Goal: Task Accomplishment & Management: Manage account settings

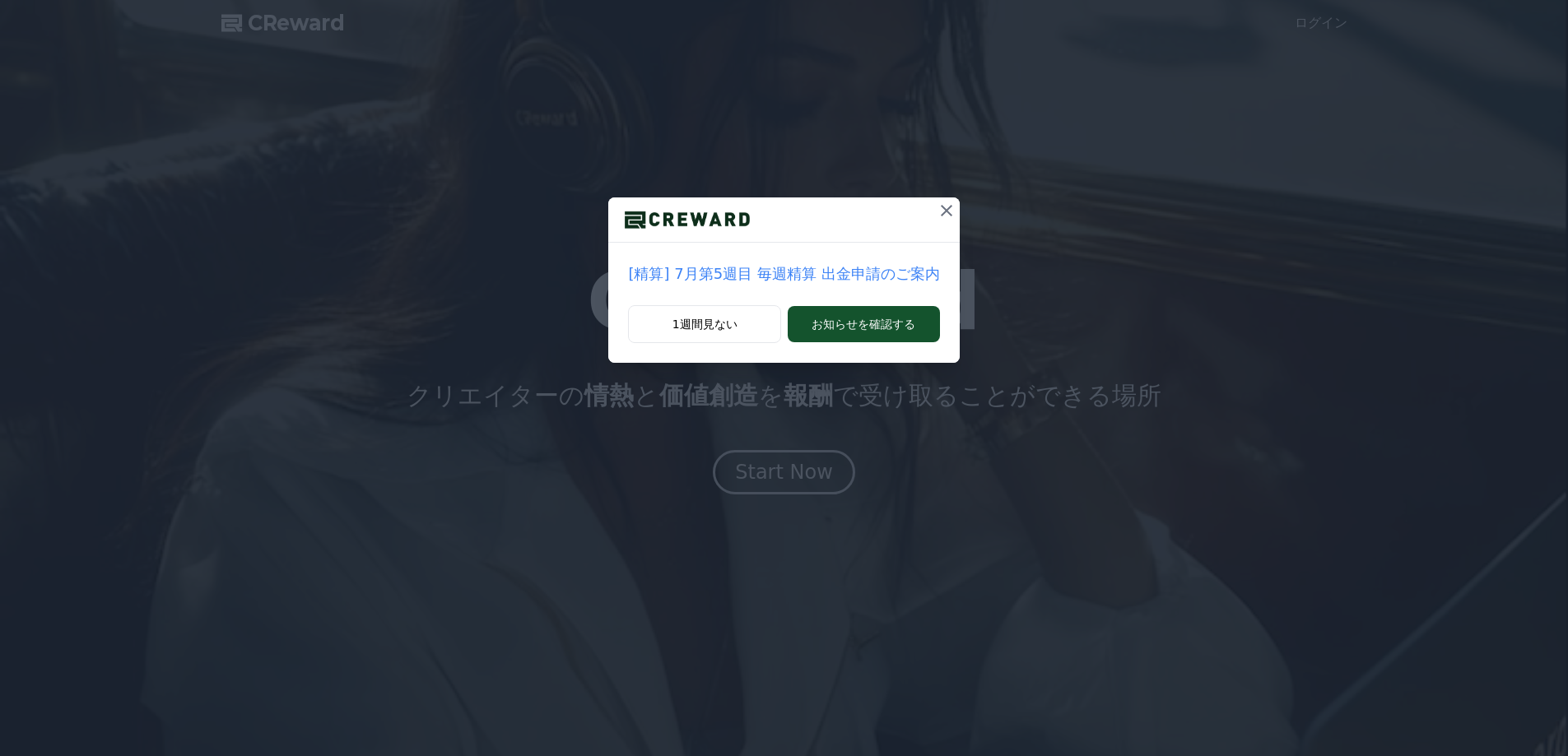
click at [940, 213] on icon at bounding box center [946, 211] width 20 height 20
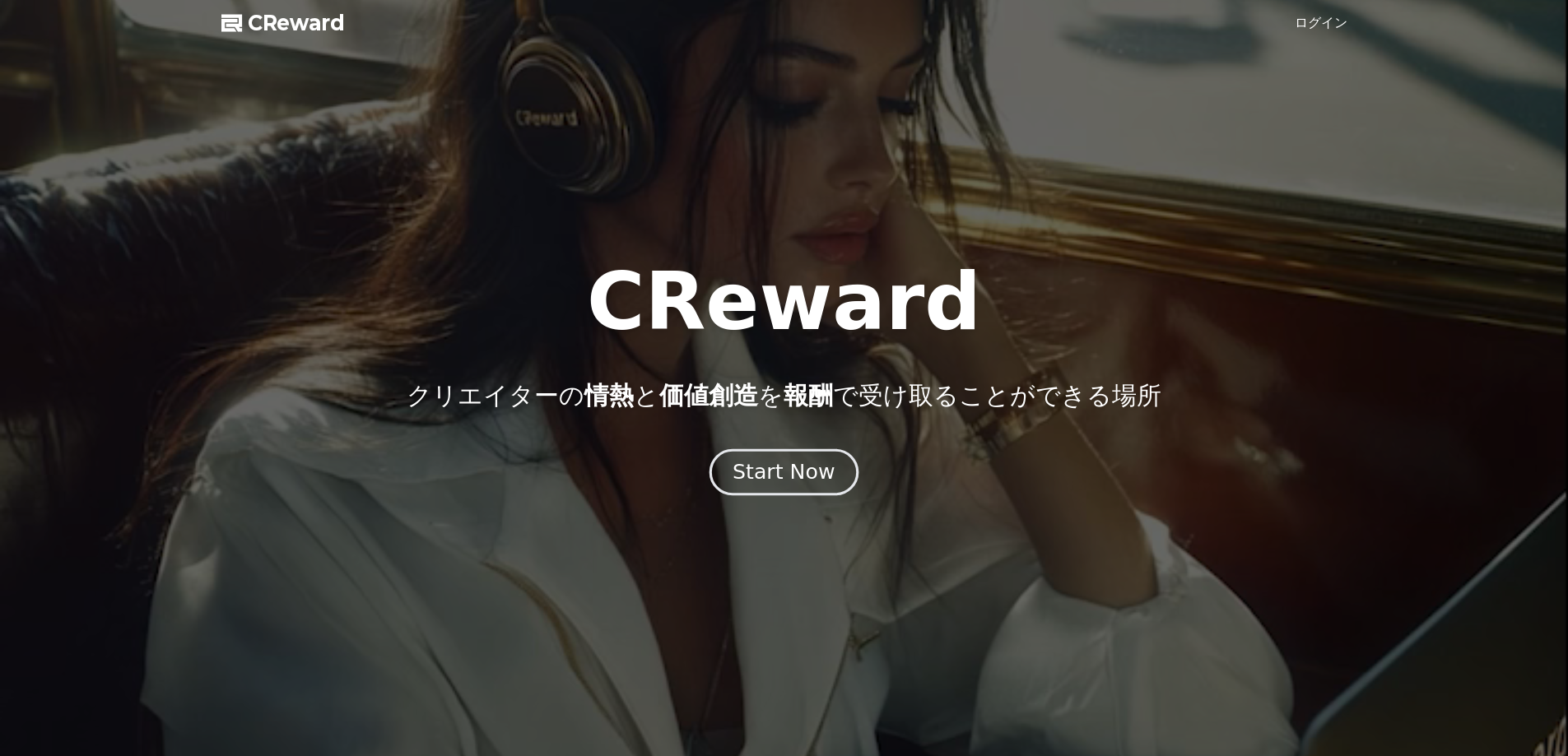
click at [754, 474] on div "Start Now" at bounding box center [784, 472] width 102 height 28
click at [1328, 24] on link "ログイン" at bounding box center [1320, 23] width 53 height 20
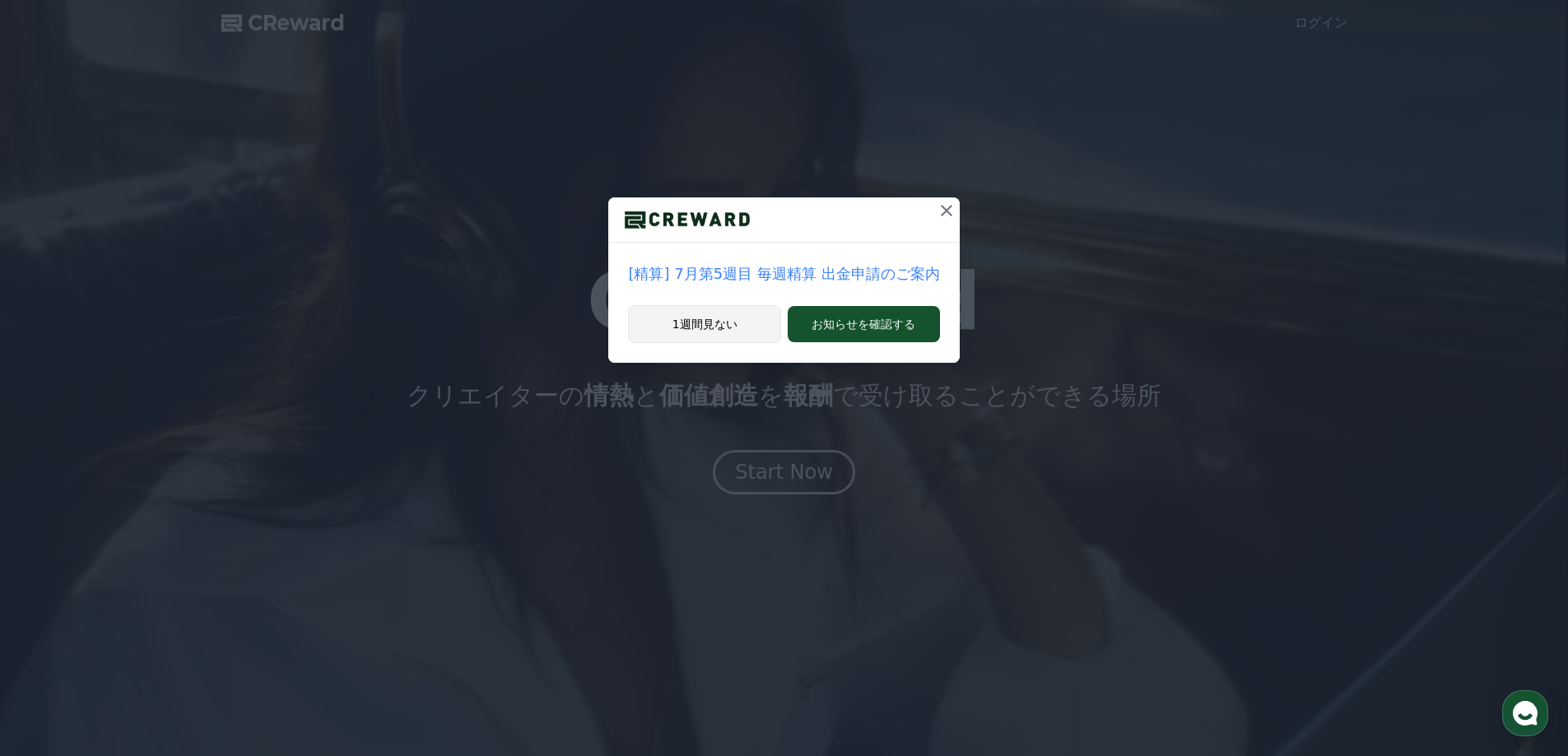
click at [720, 325] on button "1週間見ない" at bounding box center [704, 324] width 153 height 38
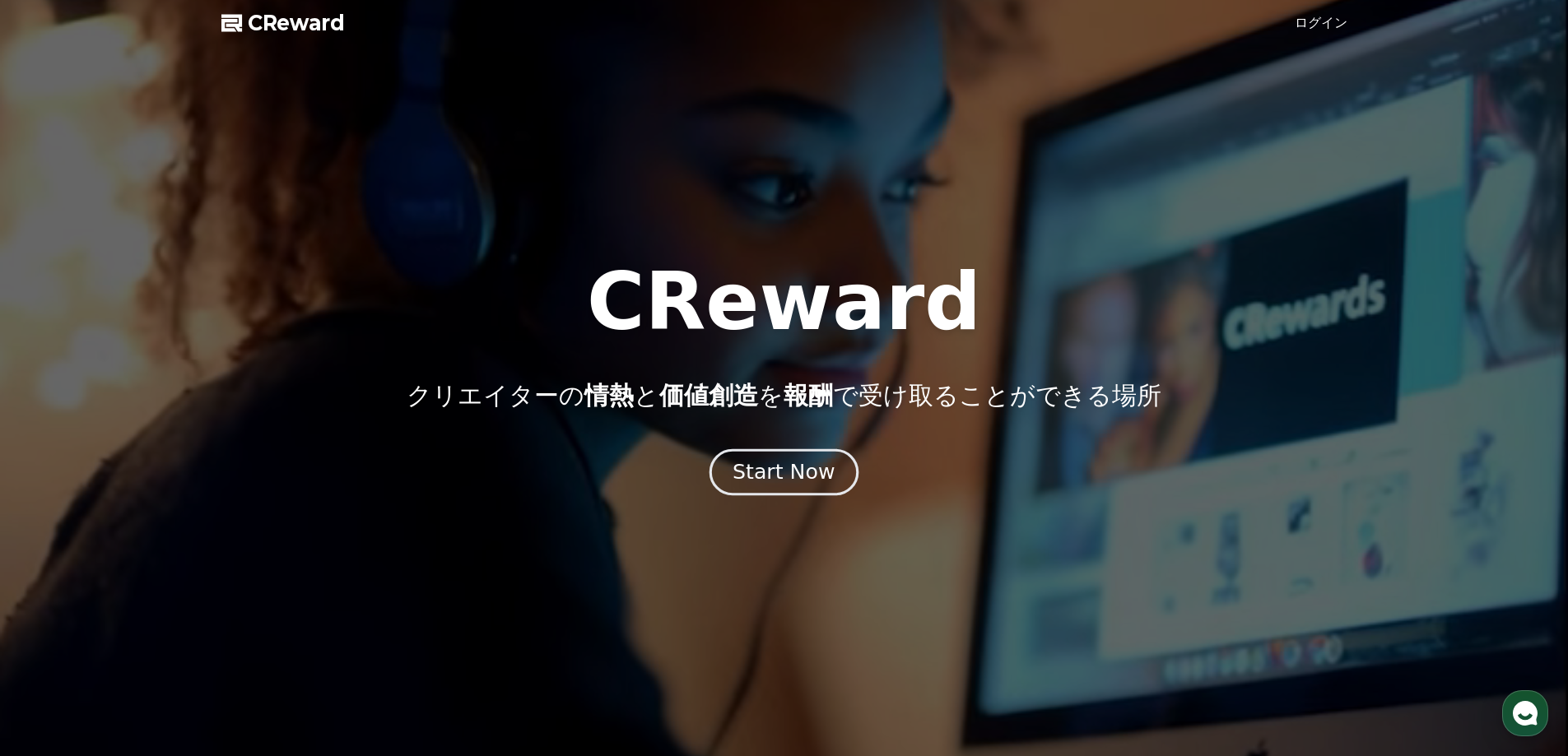
click at [780, 467] on div "Start Now" at bounding box center [784, 472] width 102 height 28
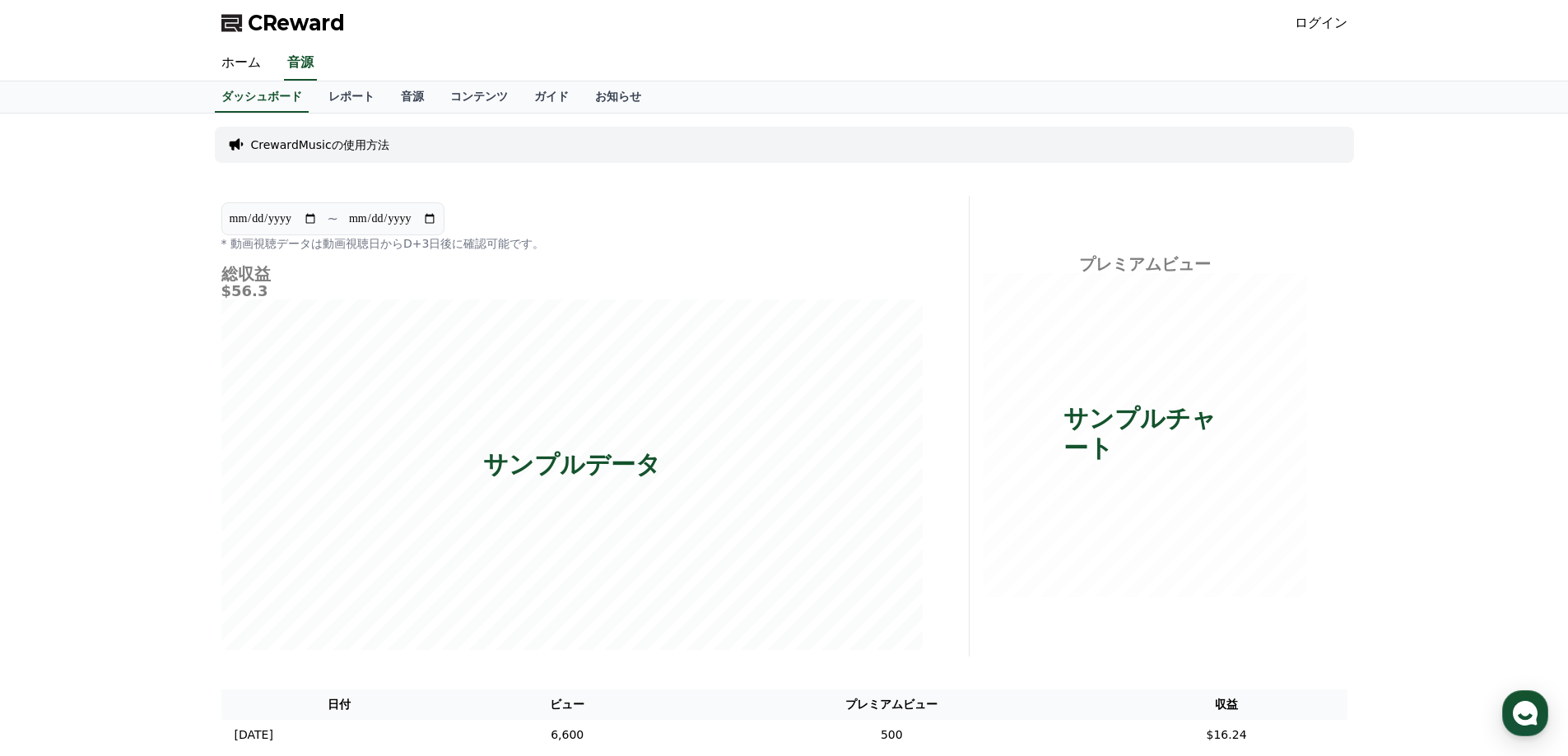
click at [1326, 22] on link "ログイン" at bounding box center [1320, 23] width 53 height 20
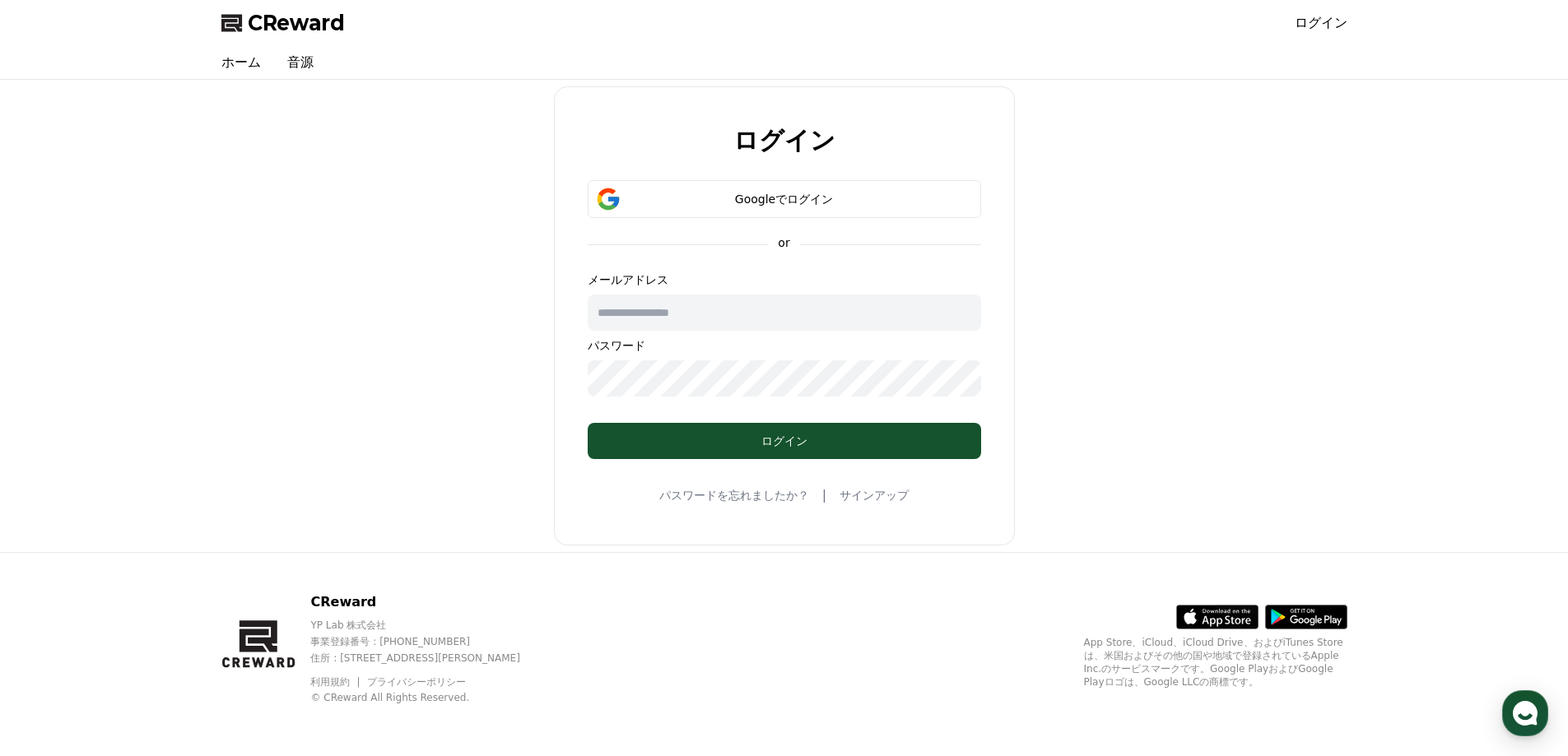
click at [647, 317] on input "text" at bounding box center [784, 312] width 394 height 36
type input "**********"
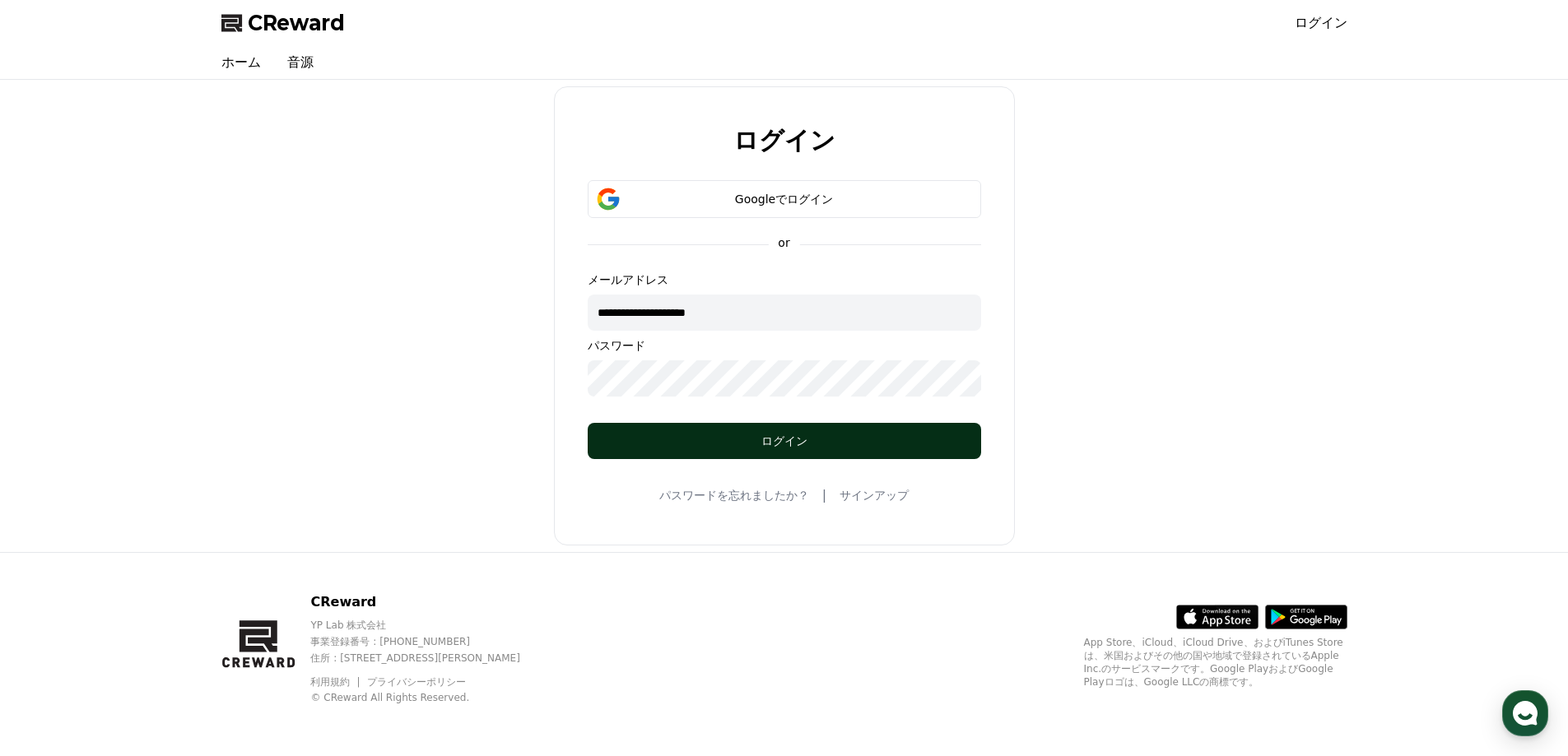
click at [791, 440] on div "ログイン" at bounding box center [784, 441] width 327 height 16
click at [784, 442] on div "ログイン" at bounding box center [784, 441] width 327 height 16
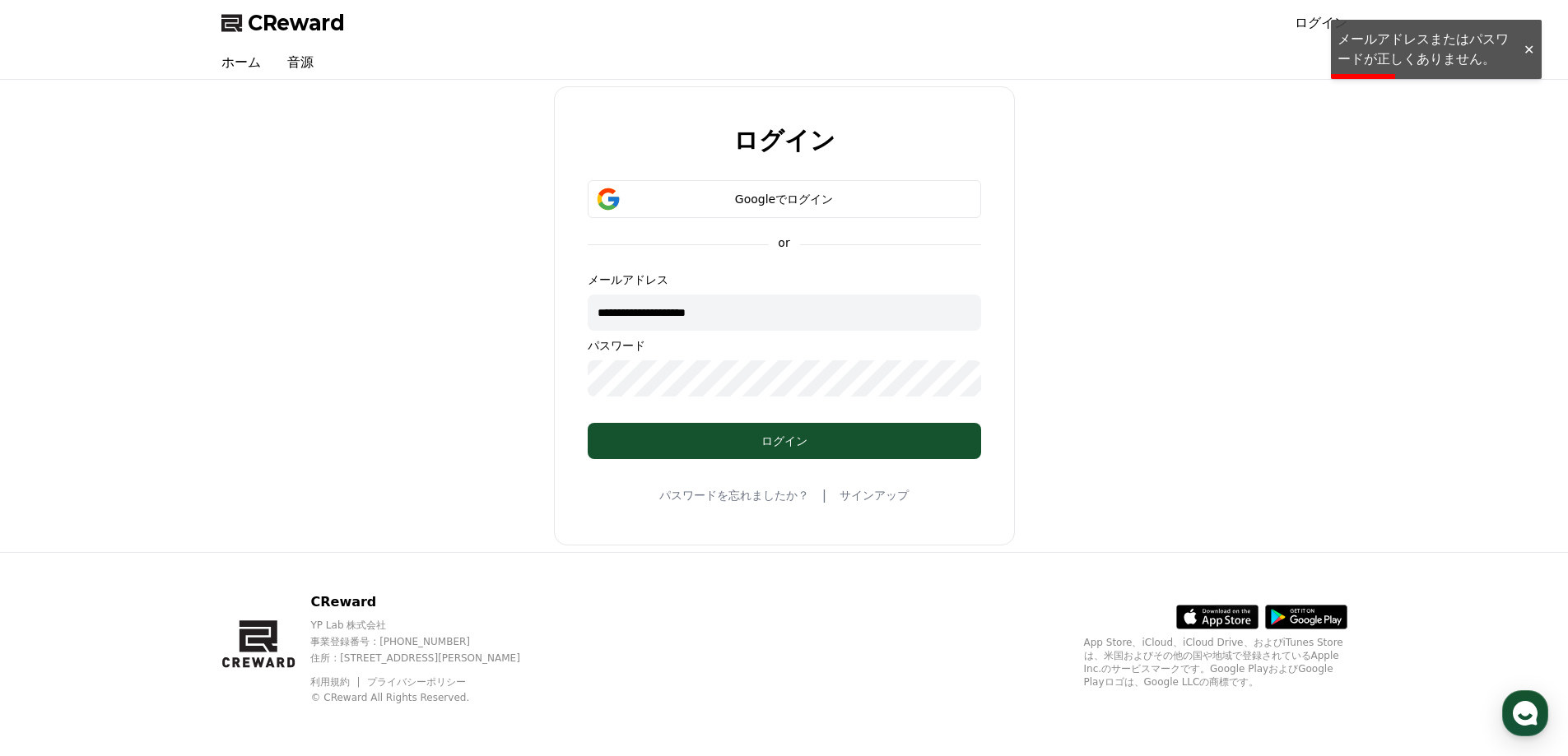
click at [1522, 49] on div at bounding box center [1528, 49] width 26 height 15
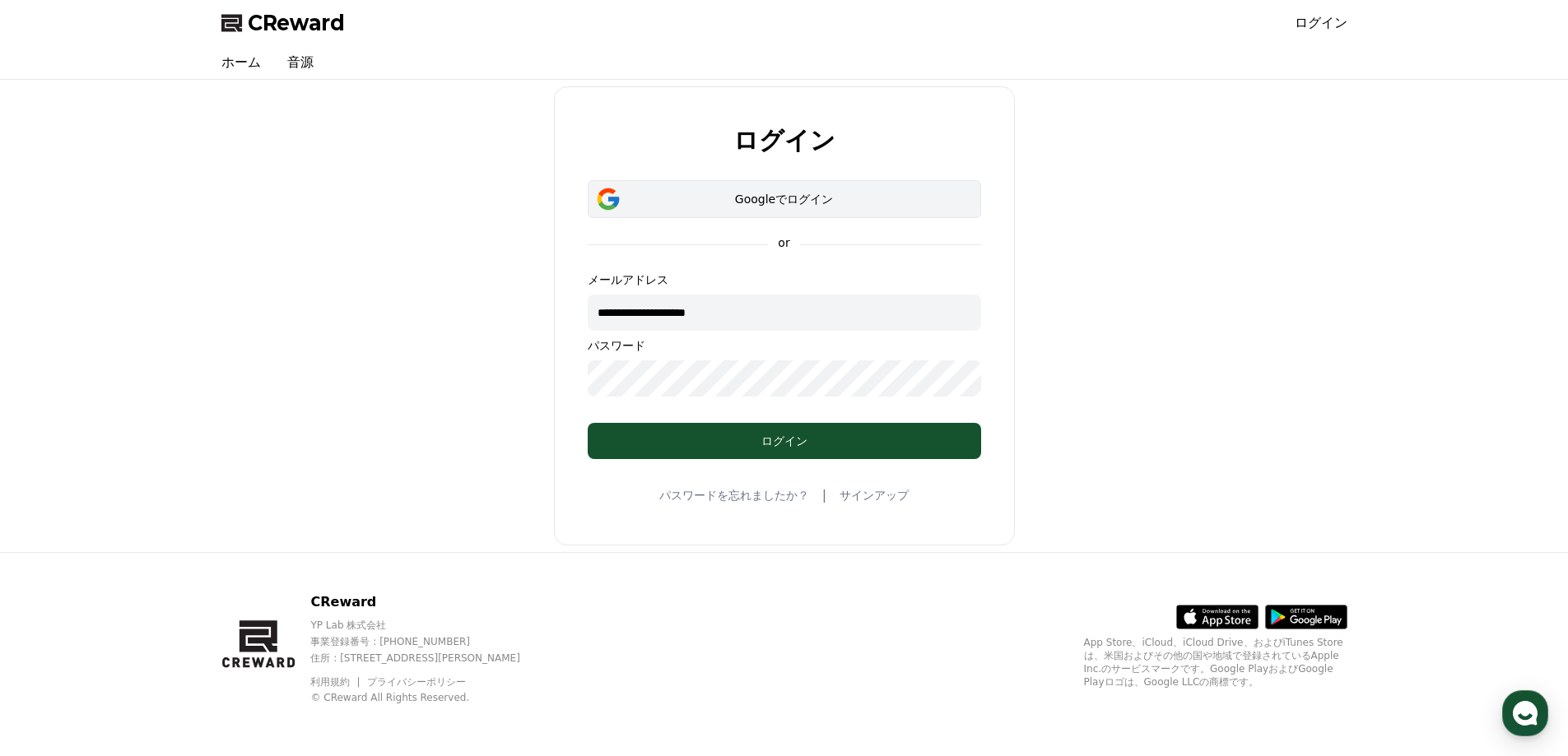
click at [806, 210] on button "Googleでログイン" at bounding box center [784, 199] width 394 height 38
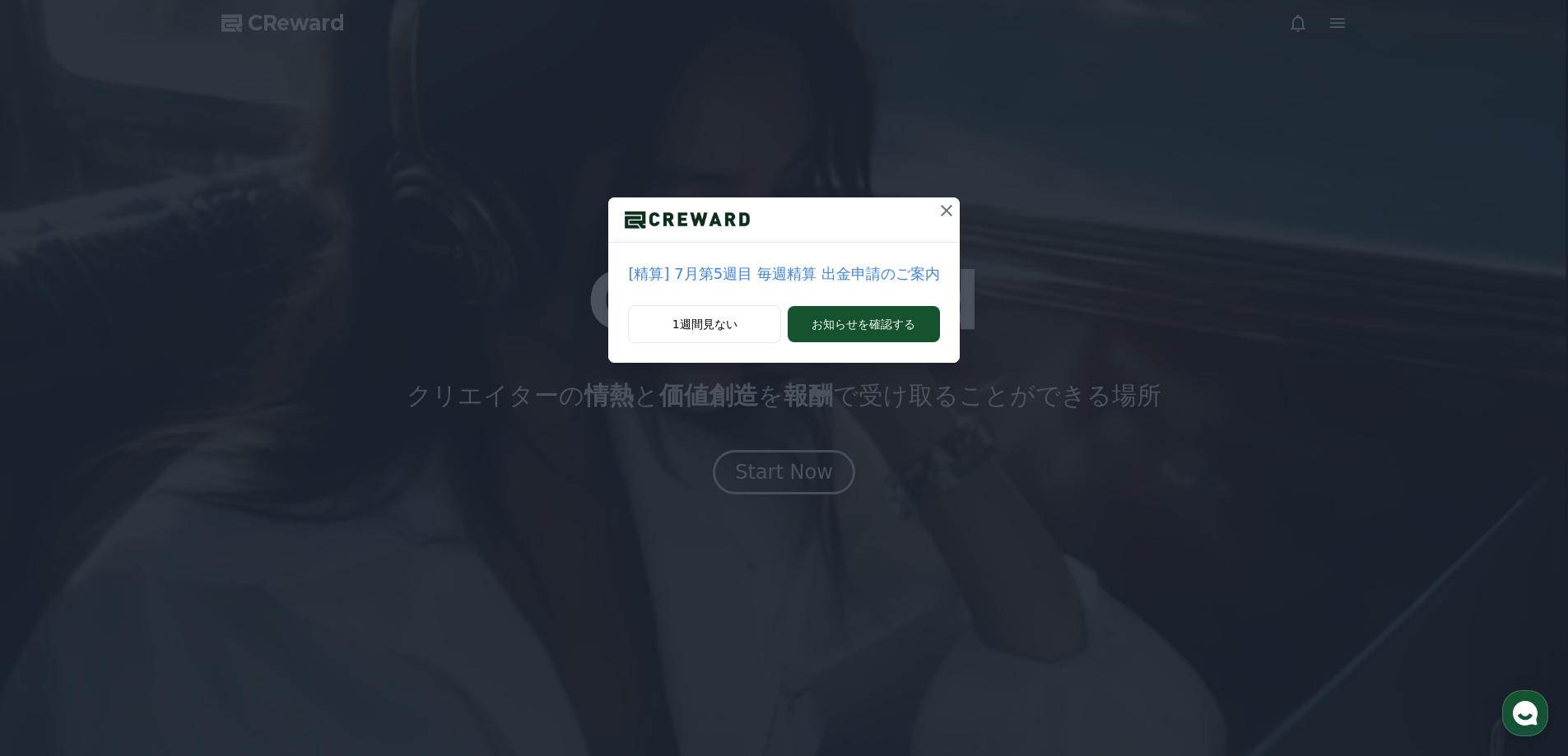
click at [941, 213] on icon at bounding box center [946, 210] width 12 height 12
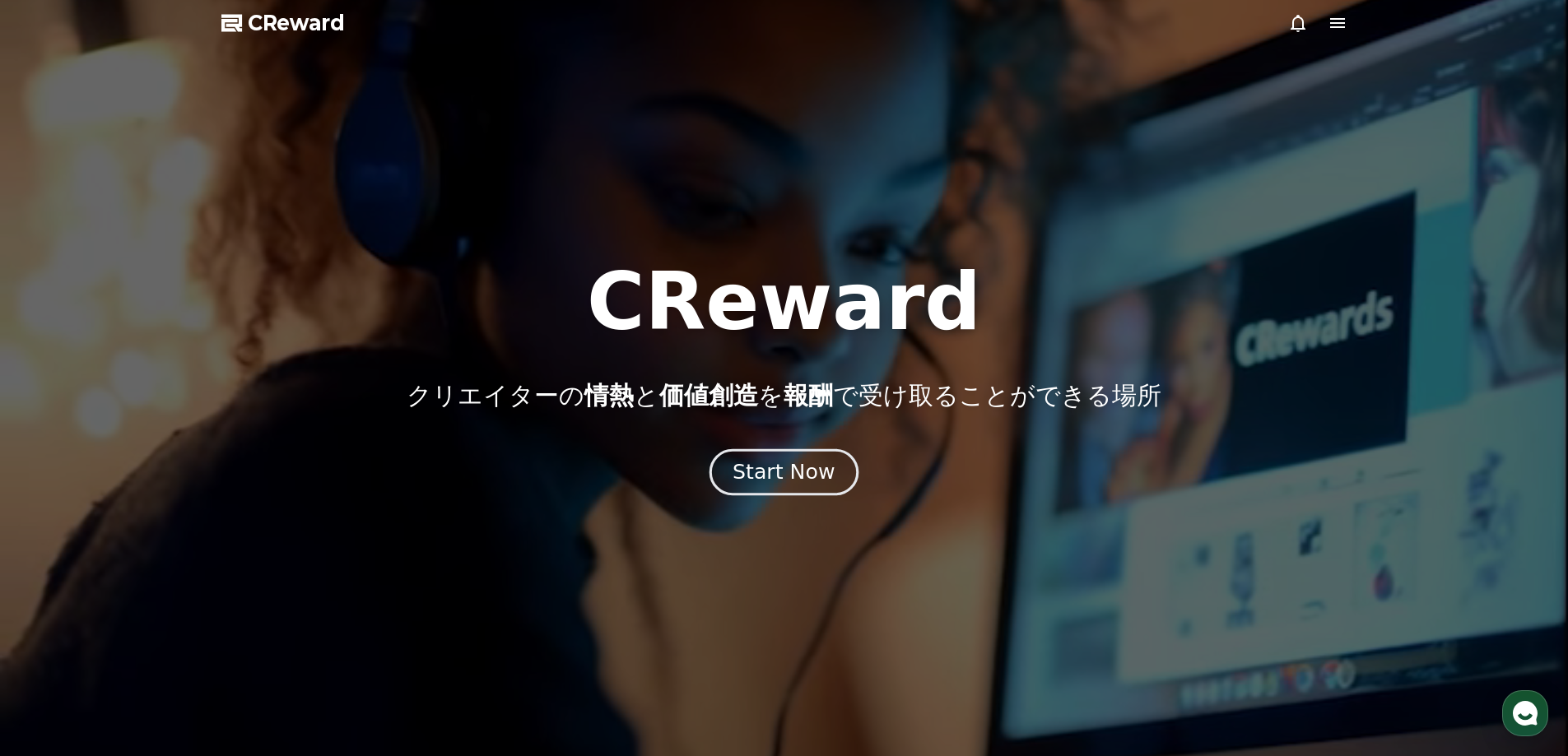
click at [797, 482] on div "Start Now" at bounding box center [784, 472] width 102 height 28
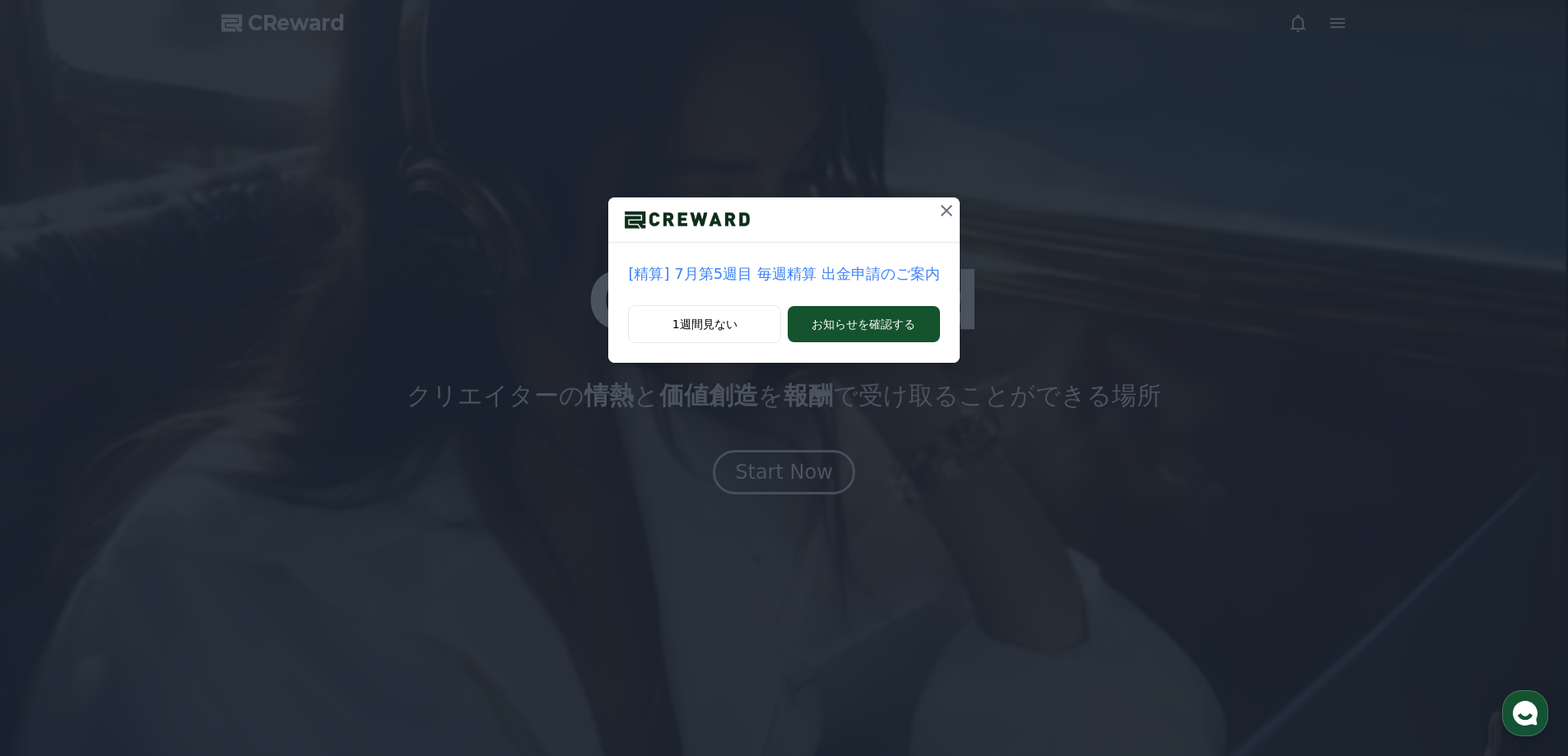
click at [936, 213] on icon at bounding box center [946, 211] width 20 height 20
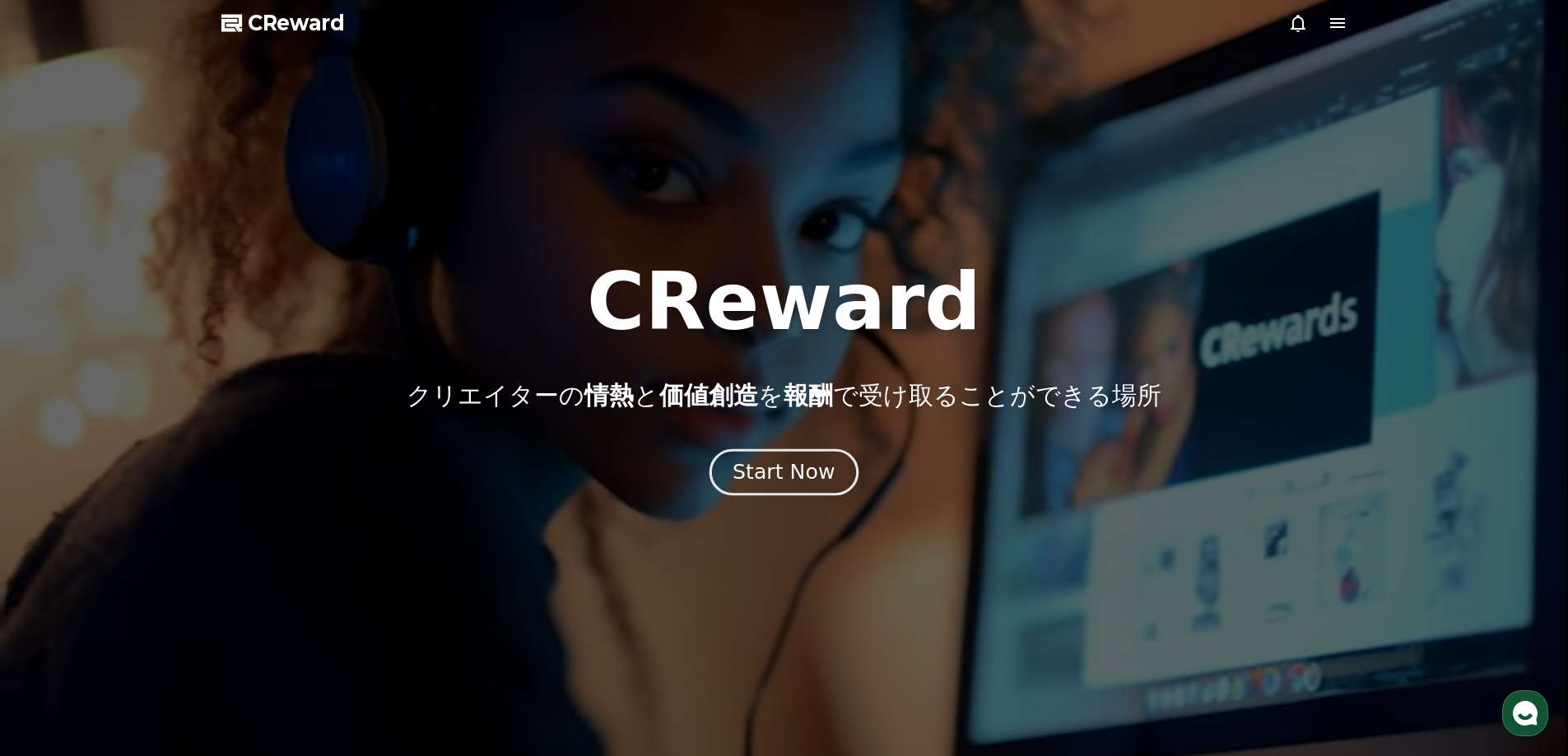
click at [776, 469] on div "Start Now" at bounding box center [784, 472] width 102 height 28
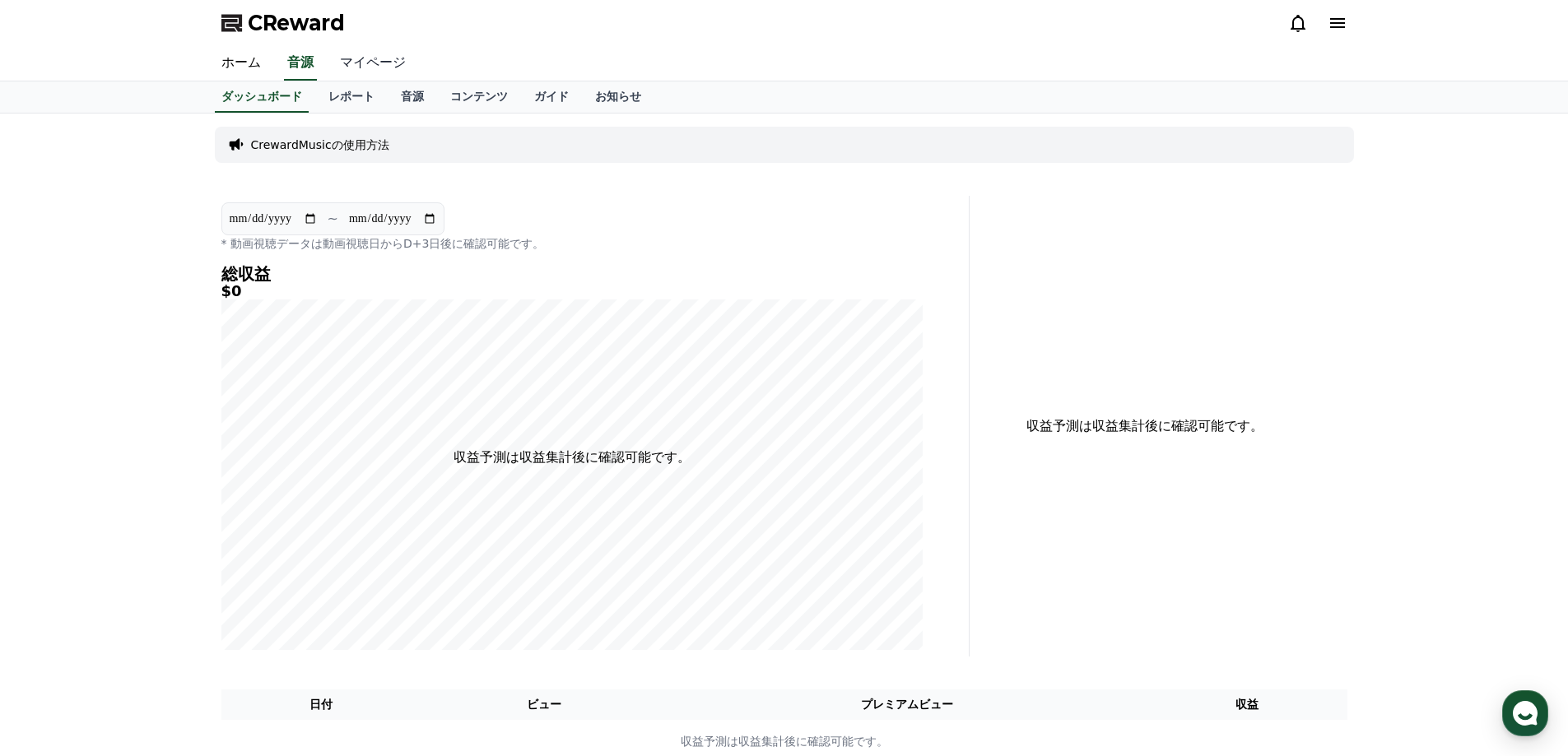
click at [366, 60] on link "マイページ" at bounding box center [372, 63] width 92 height 35
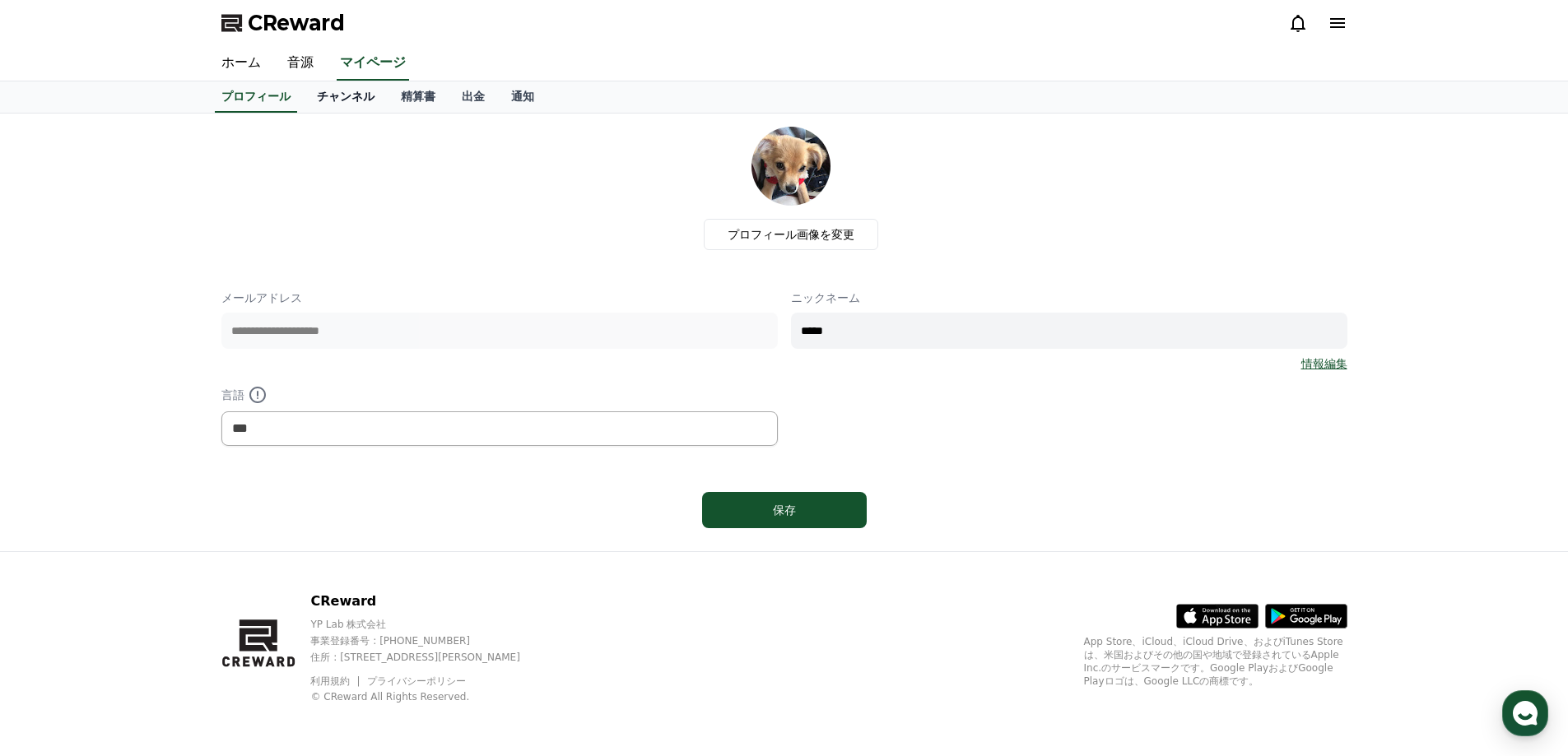
click at [334, 98] on link "チャンネル" at bounding box center [346, 97] width 84 height 31
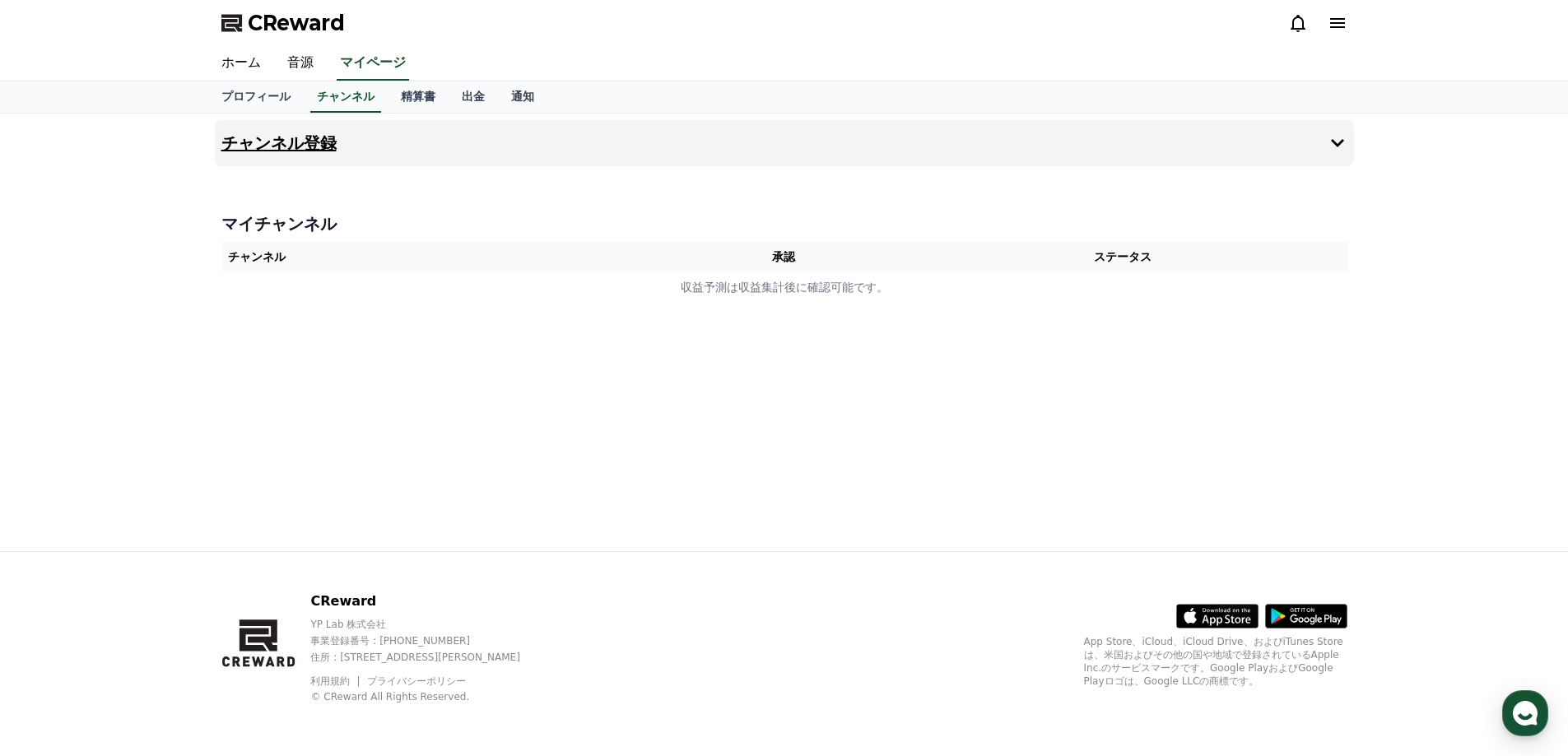
click at [255, 144] on h4 "チャンネル登録" at bounding box center [279, 143] width 115 height 18
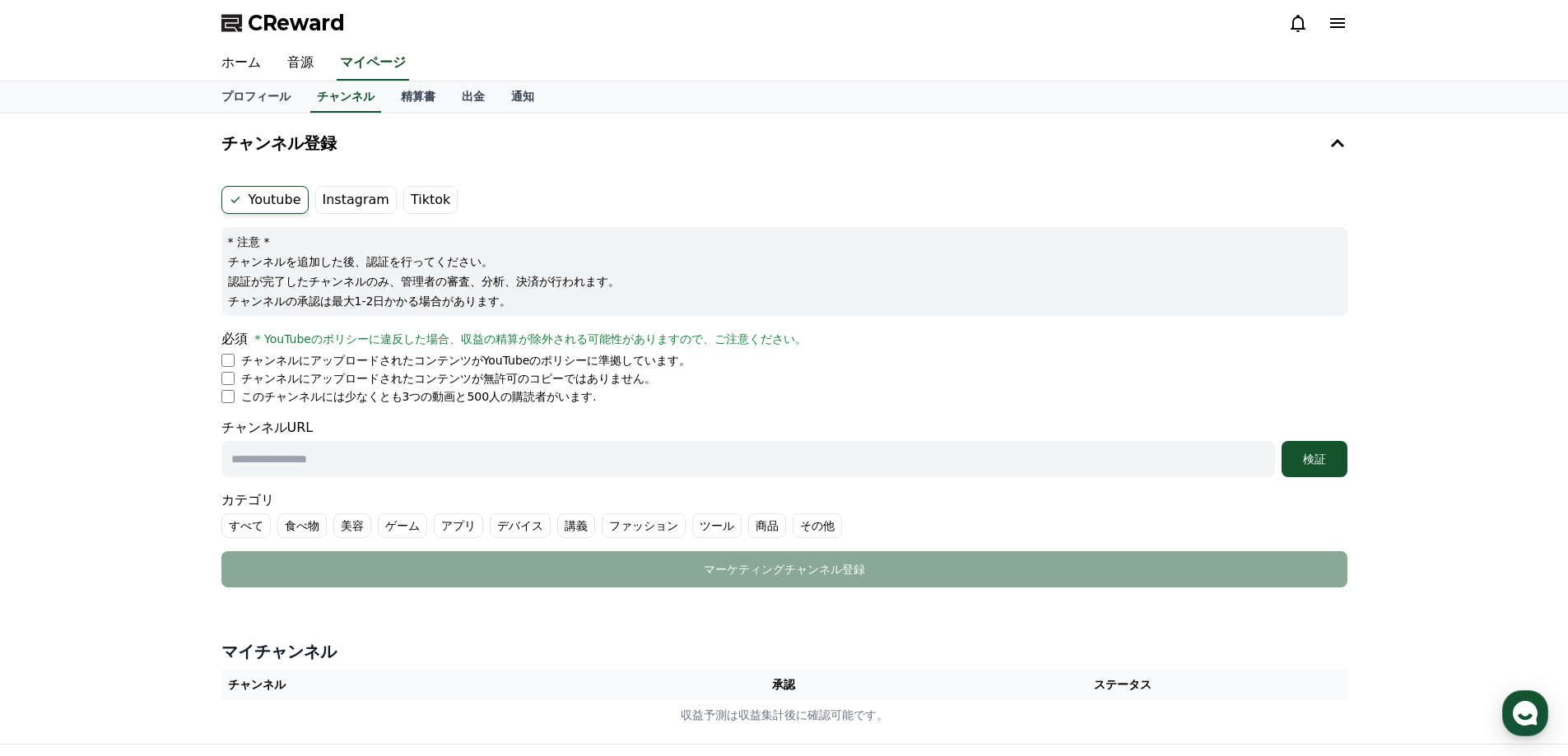
click at [427, 196] on label "Tiktok" at bounding box center [431, 199] width 55 height 28
click at [408, 203] on label "Tiktok" at bounding box center [431, 199] width 55 height 28
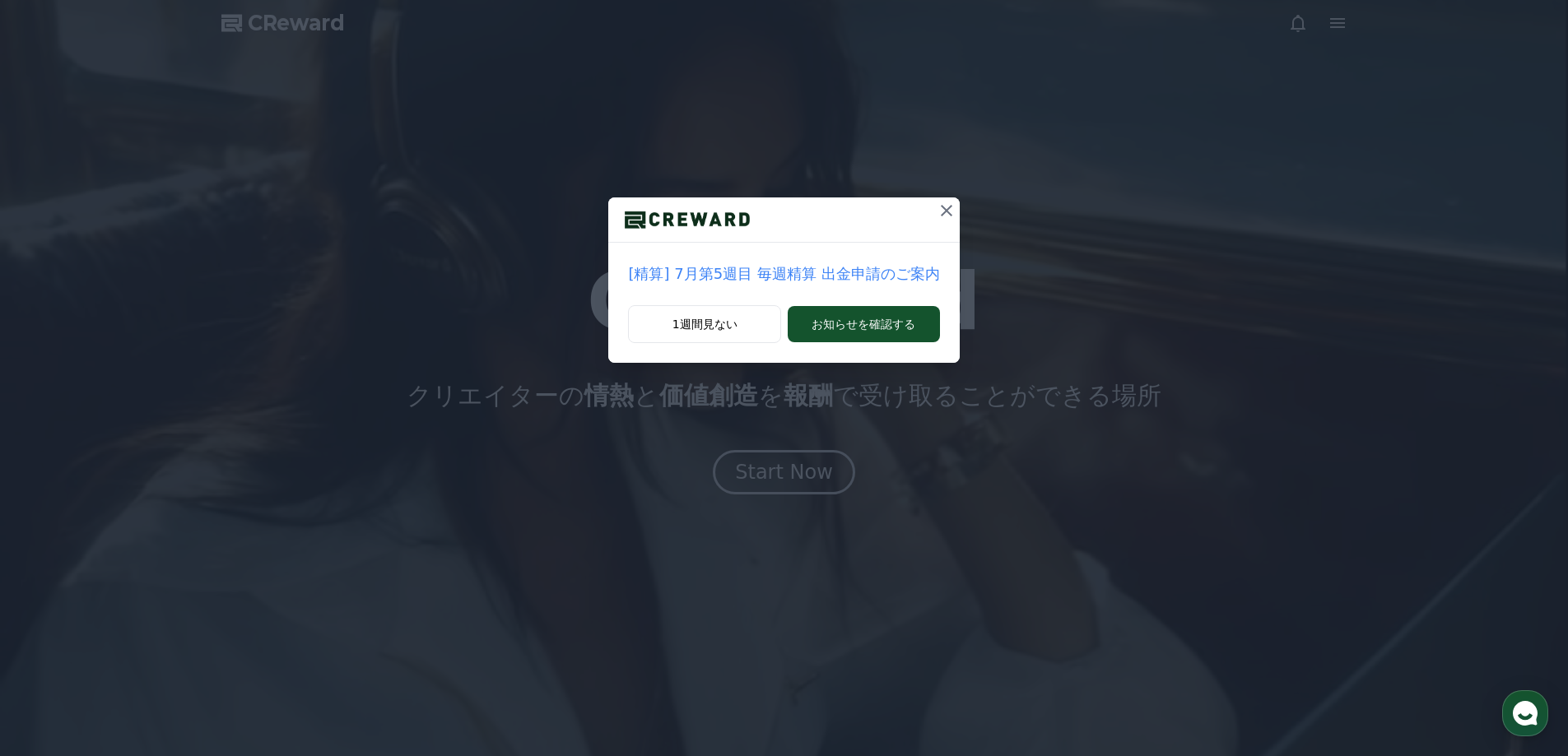
click at [941, 205] on icon at bounding box center [946, 210] width 12 height 12
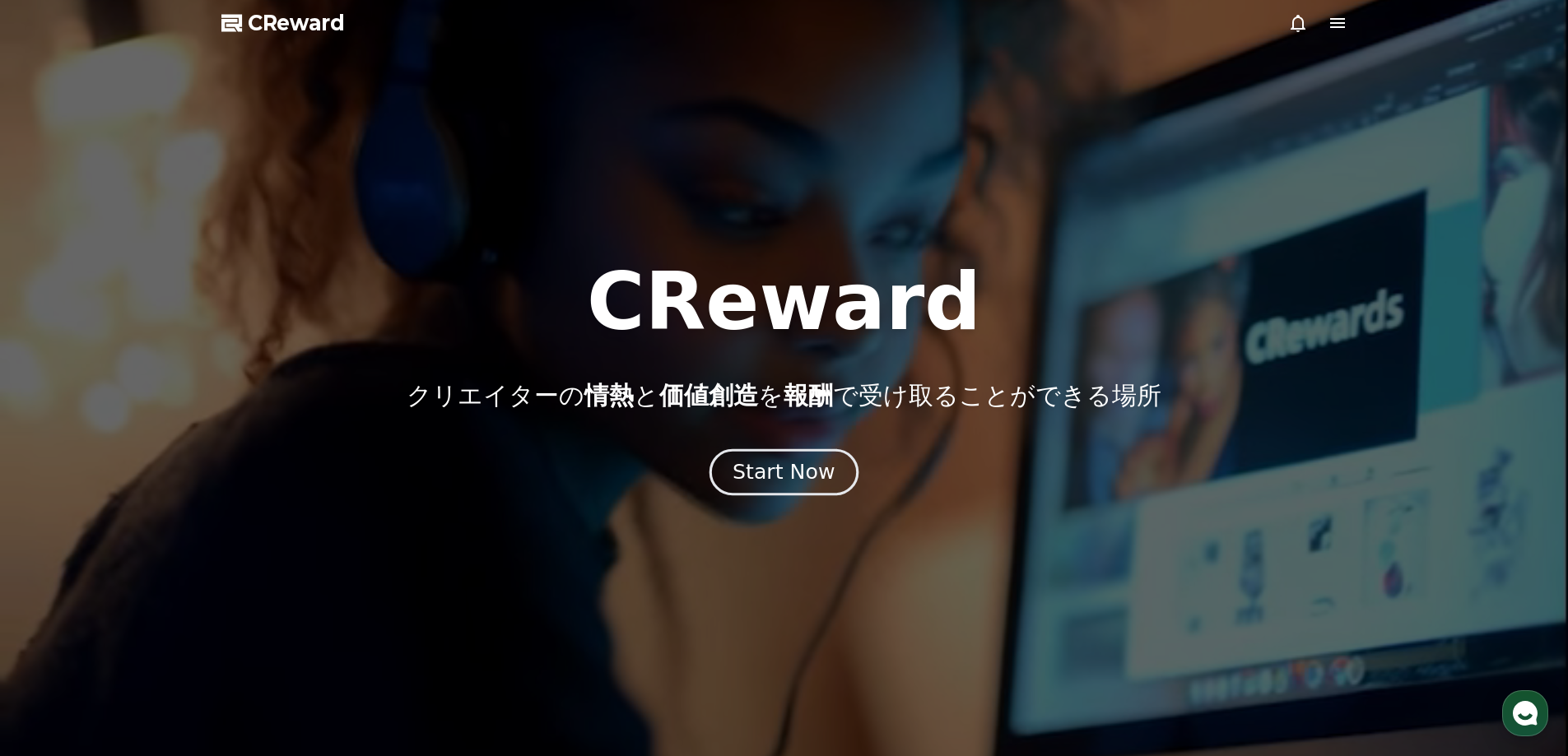
click at [778, 470] on div "Start Now" at bounding box center [784, 472] width 102 height 28
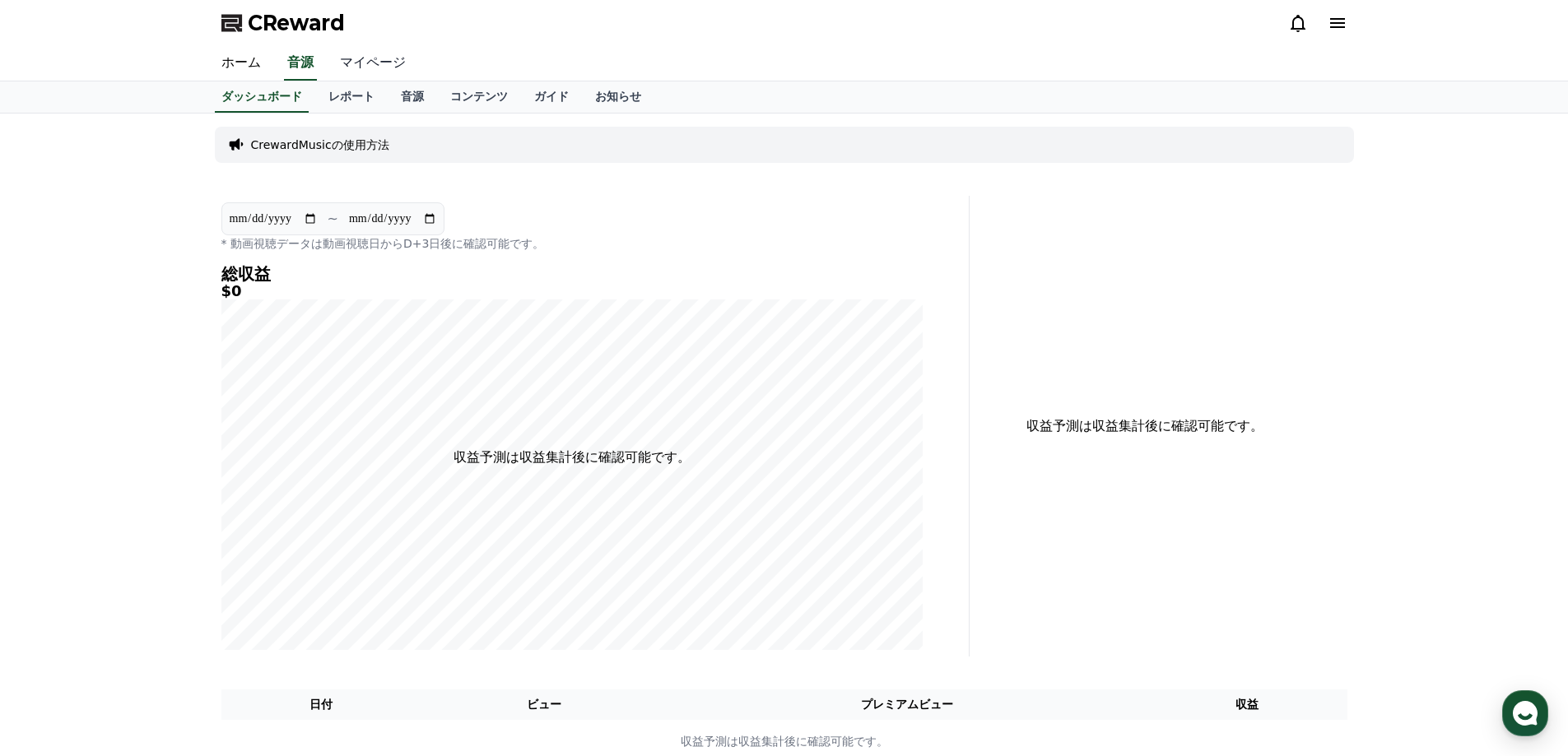
click at [353, 65] on link "マイページ" at bounding box center [372, 63] width 92 height 35
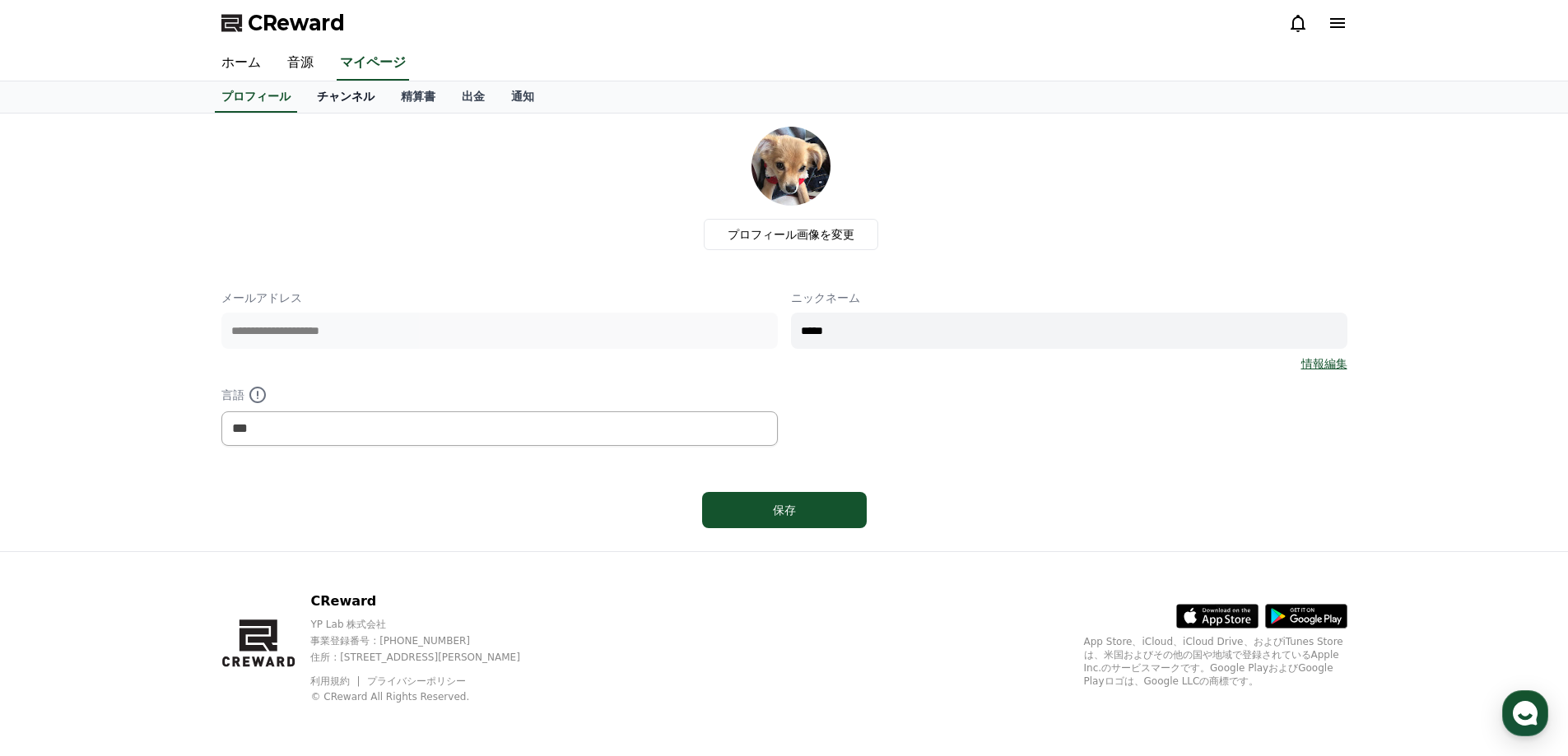
click at [328, 97] on link "チャンネル" at bounding box center [346, 97] width 84 height 31
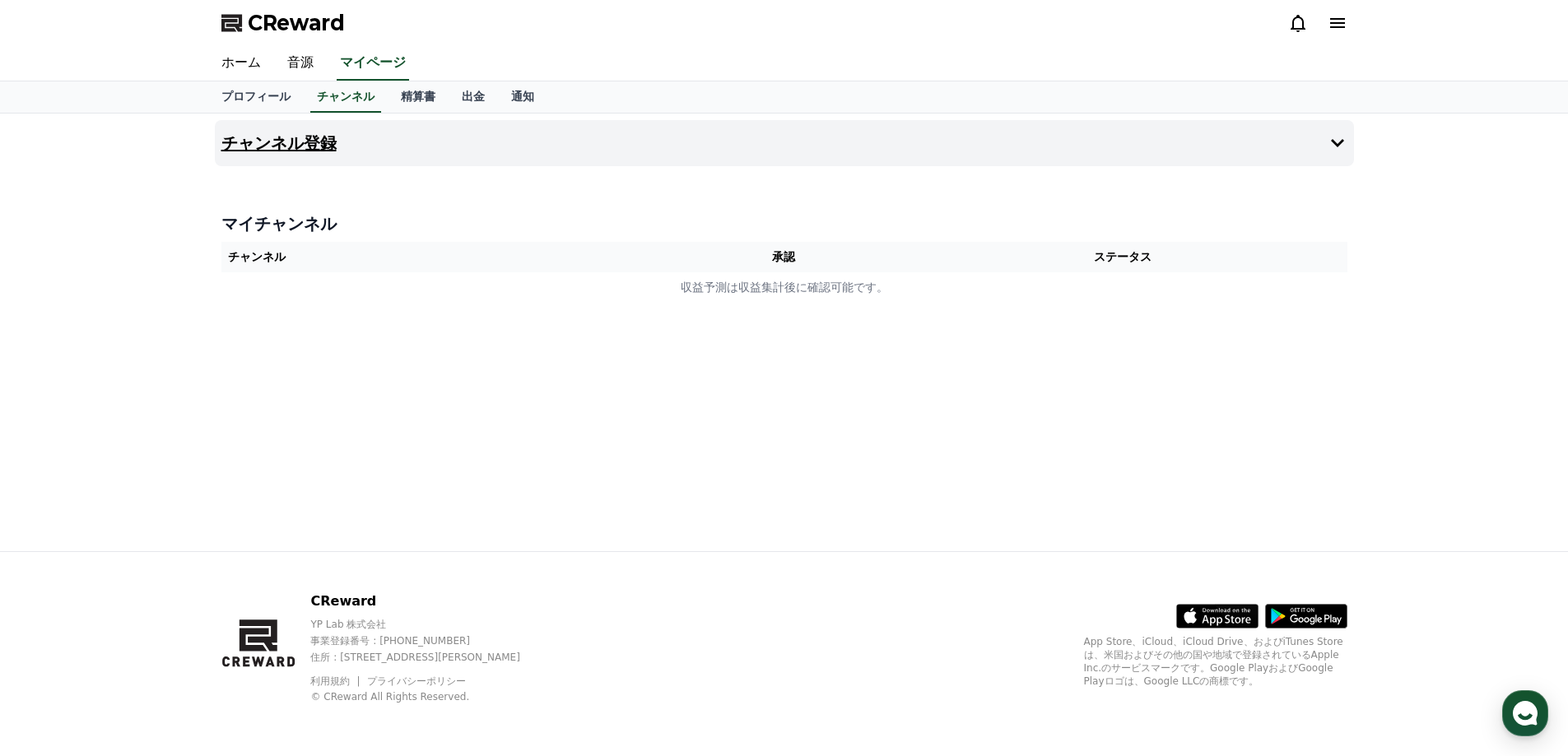
click at [265, 142] on h4 "チャンネル登録" at bounding box center [279, 143] width 115 height 18
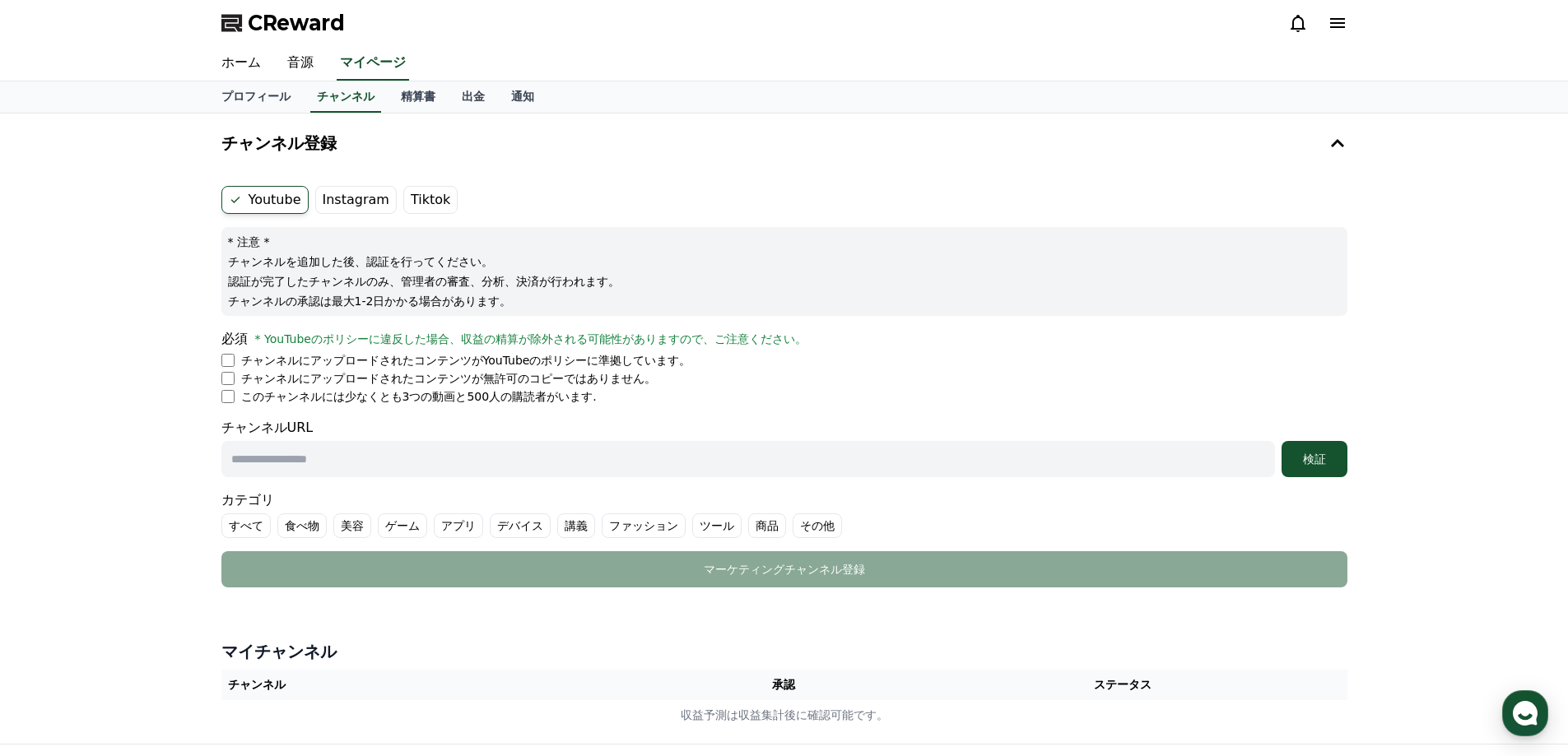
click at [241, 248] on p "* 注意 *" at bounding box center [784, 242] width 1112 height 16
click at [294, 239] on p "* 注意 *" at bounding box center [784, 242] width 1112 height 16
click at [242, 457] on input "text" at bounding box center [748, 459] width 1053 height 36
paste input "**********"
type input "**********"
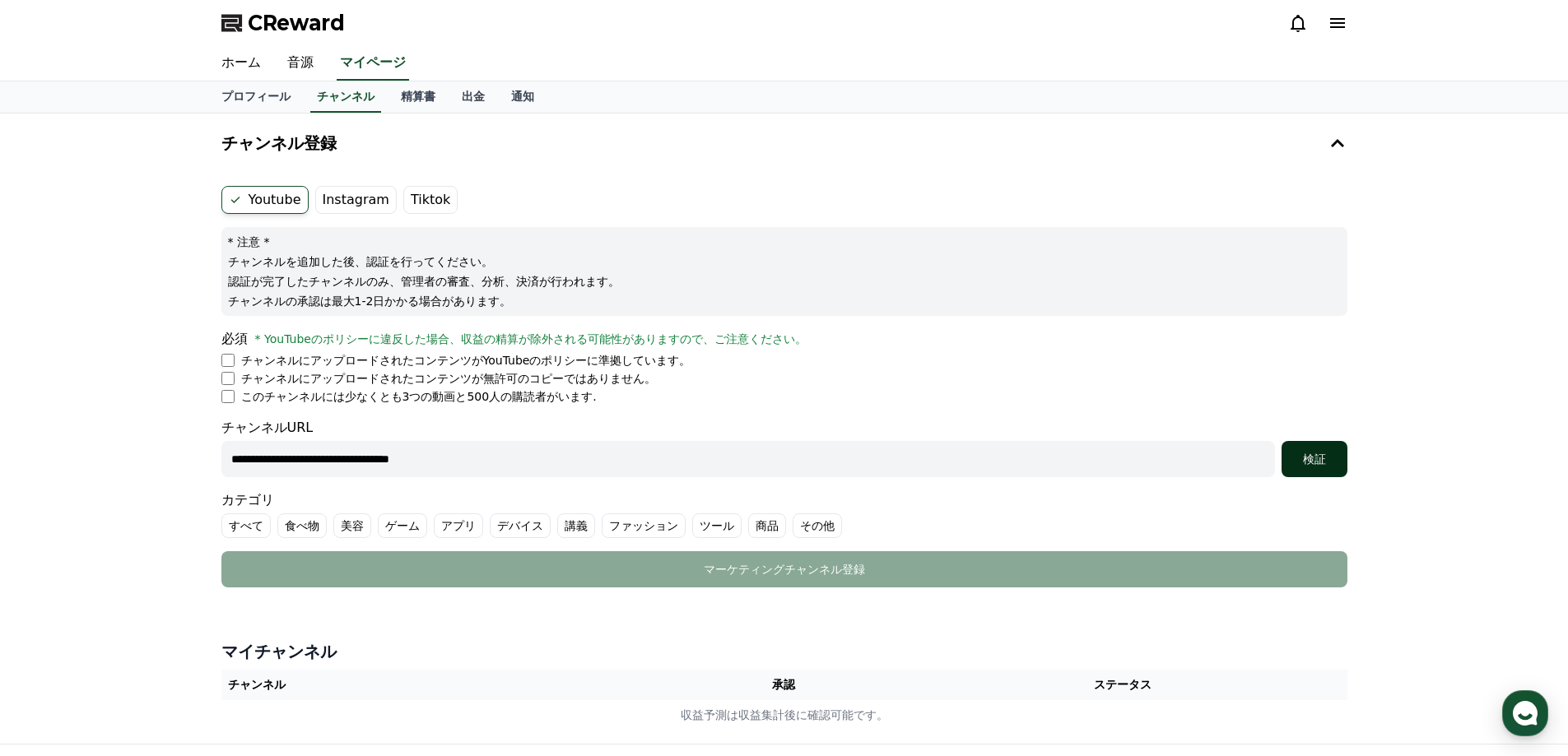
click at [1317, 457] on div "検証" at bounding box center [1314, 459] width 53 height 16
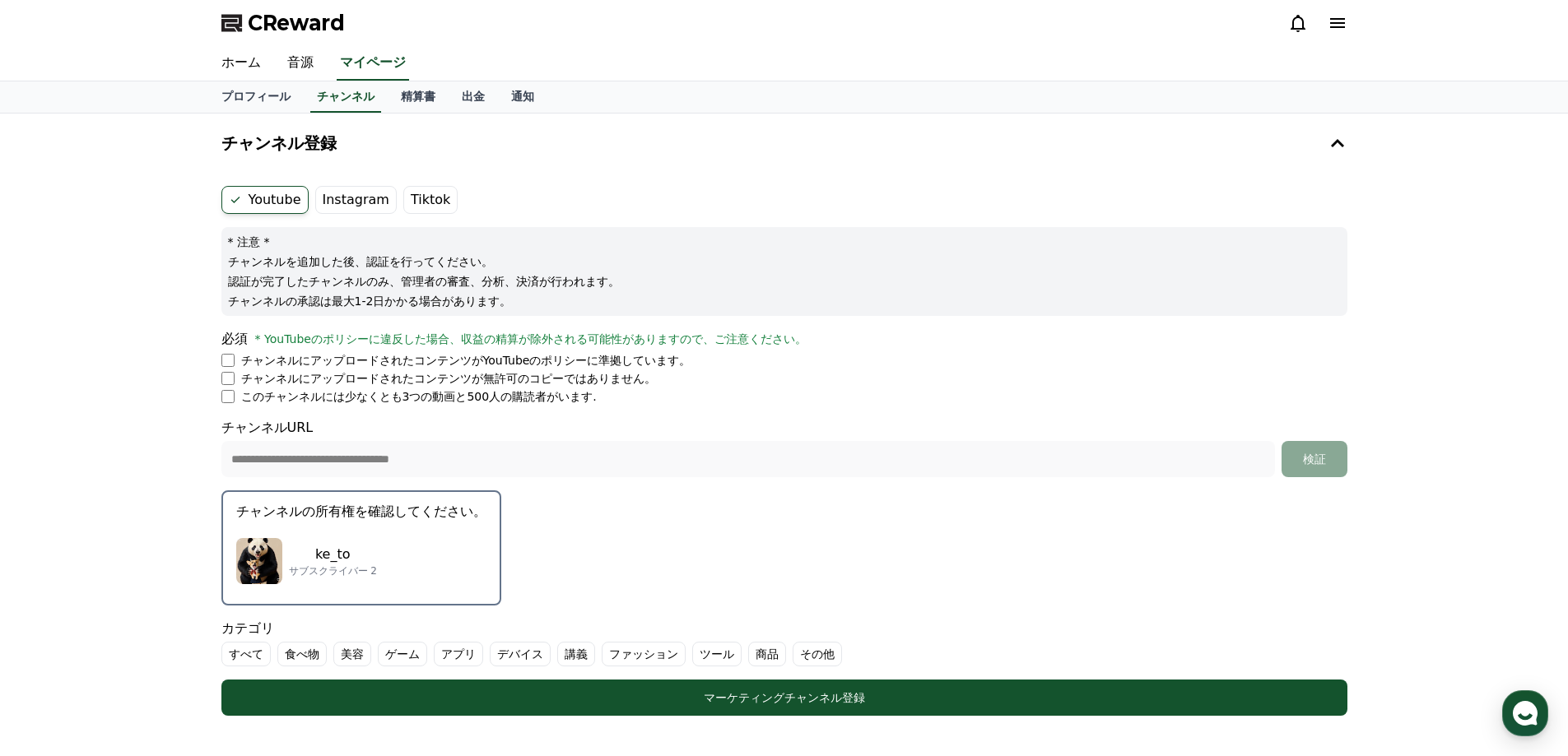
click at [245, 394] on li "このチャンネルには少なくとも3つの動画と500人の購読者がいます." at bounding box center [784, 396] width 1126 height 16
click at [311, 514] on p "チャンネルの所有権を確認してください。" at bounding box center [361, 512] width 250 height 20
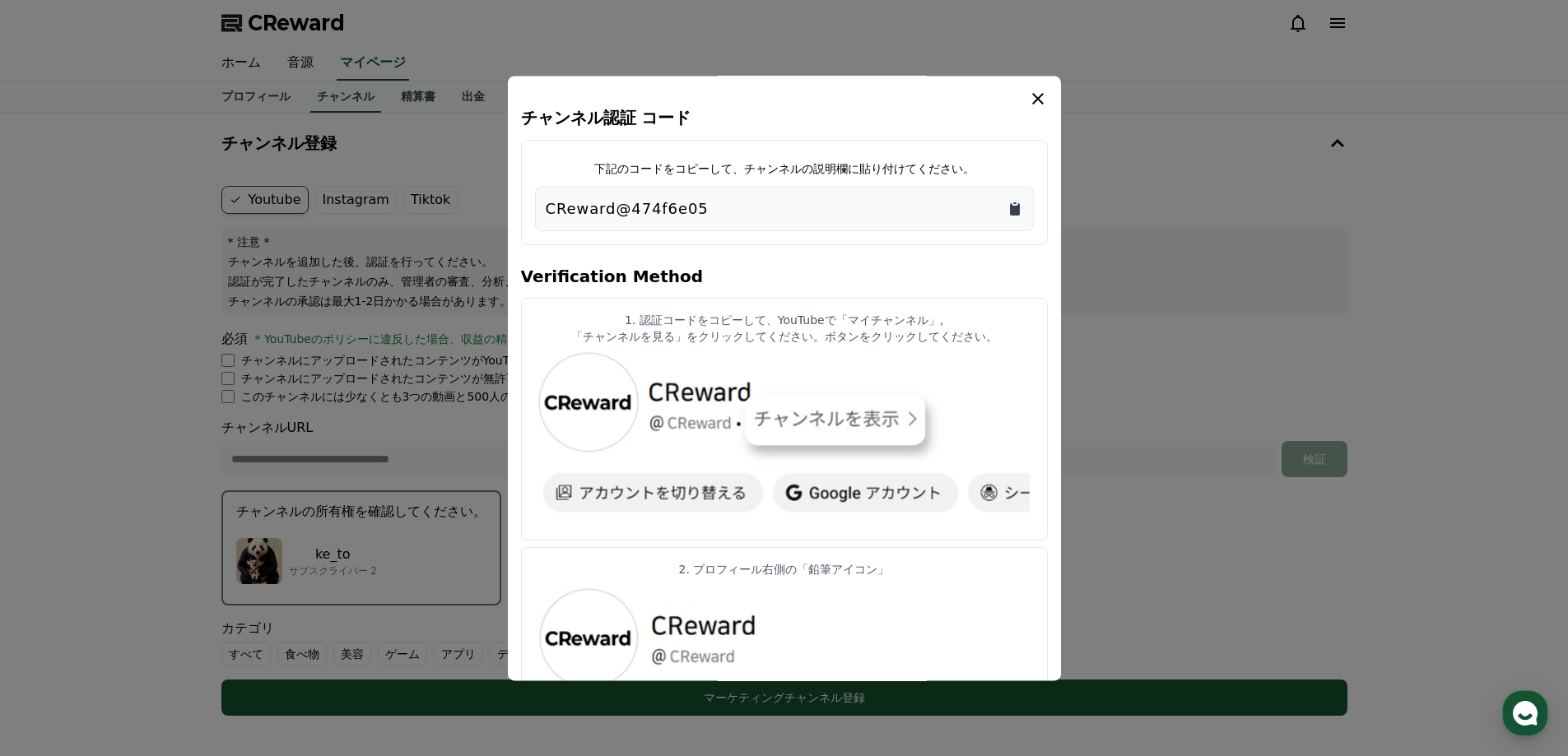
click at [1013, 209] on icon "Copy to clipboard" at bounding box center [1015, 210] width 10 height 13
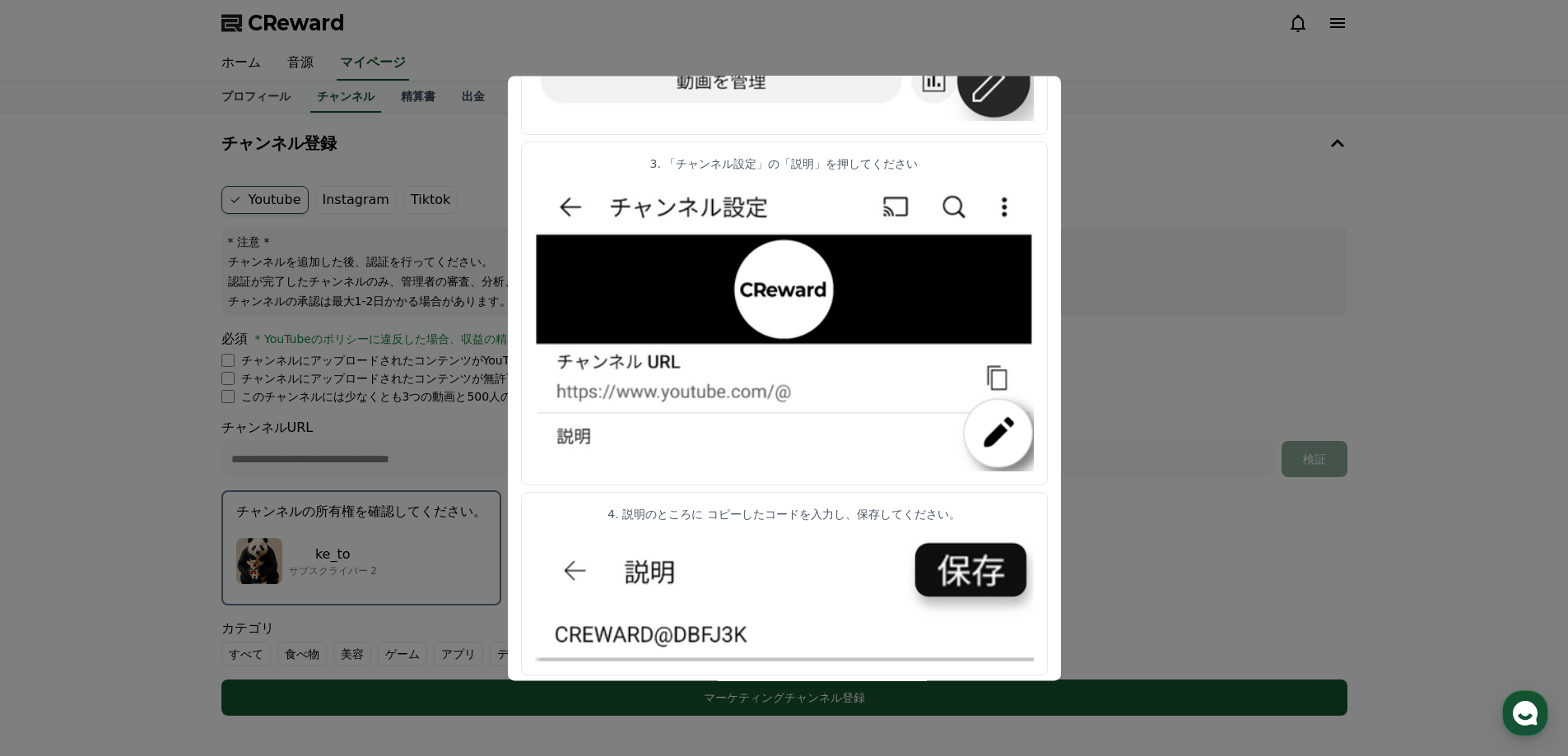
click at [1156, 322] on button "close modal" at bounding box center [784, 378] width 1568 height 756
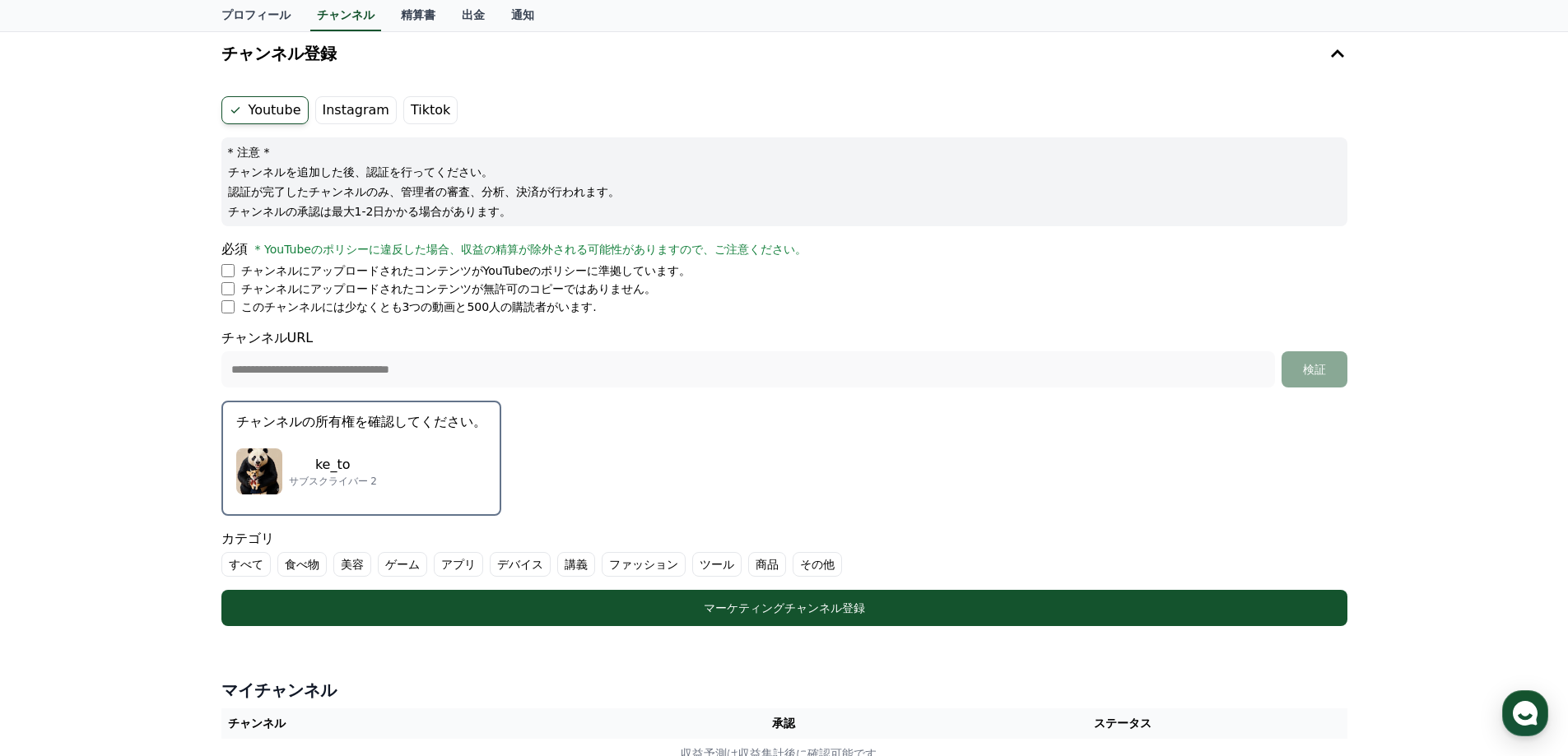
scroll to position [74, 0]
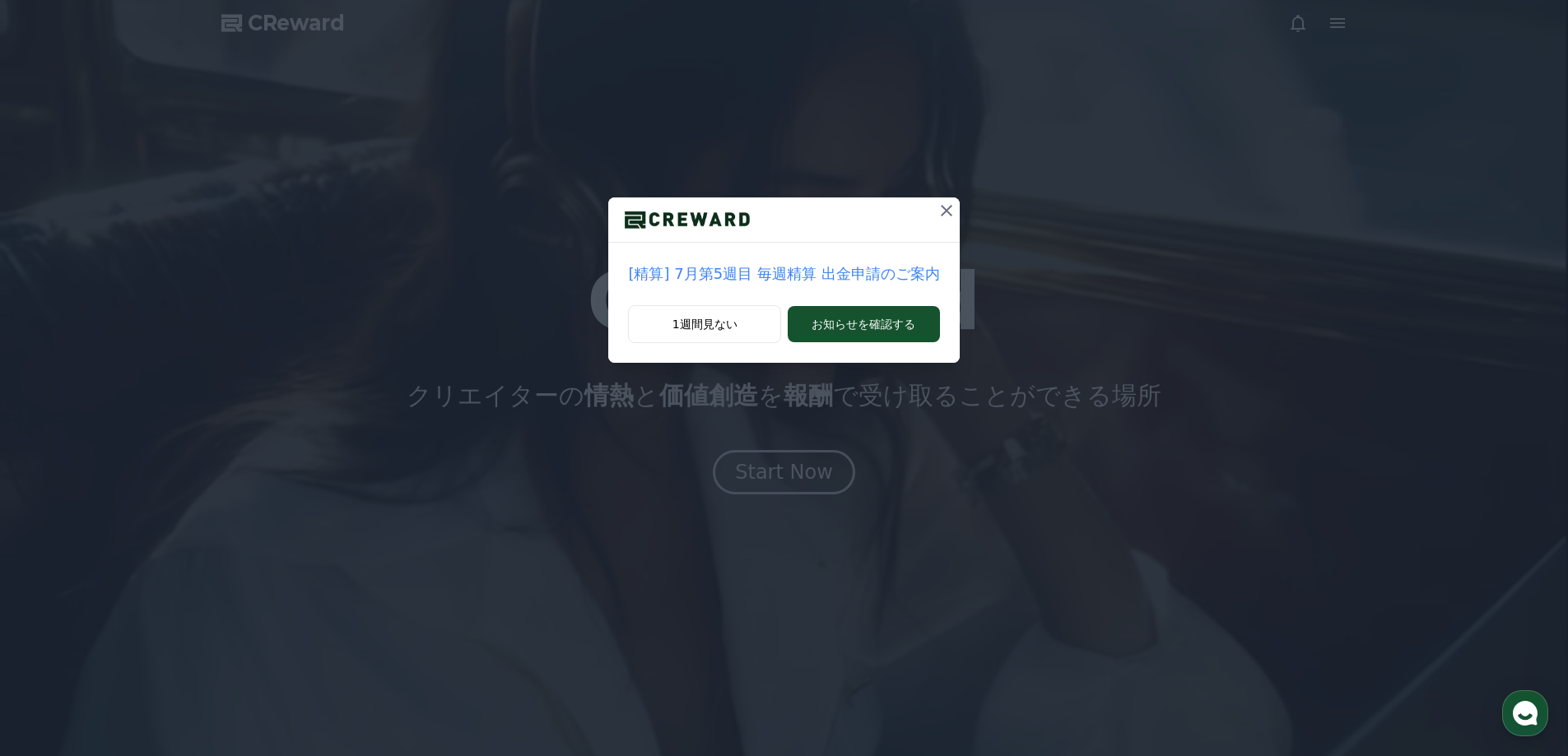
click at [933, 214] on button at bounding box center [945, 210] width 26 height 26
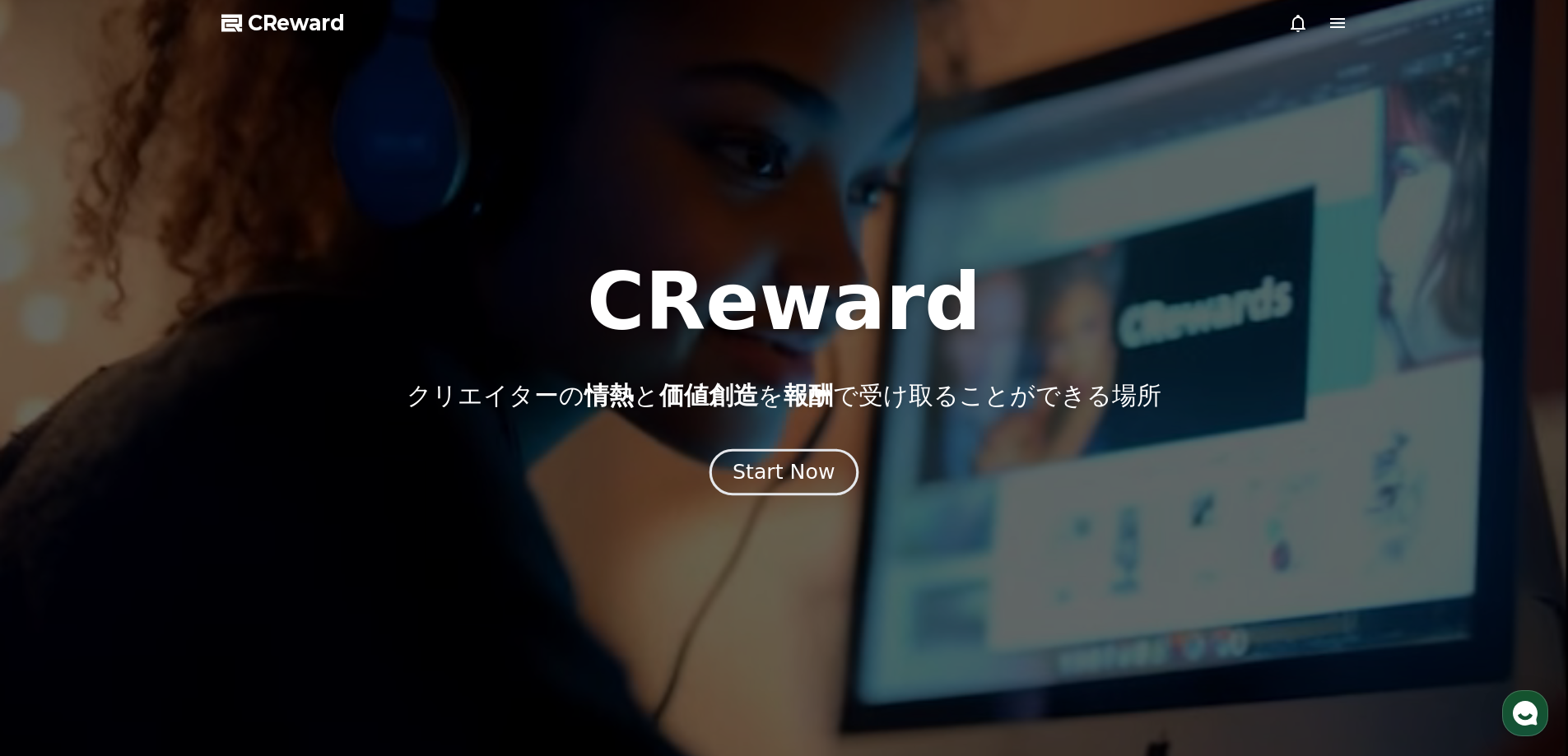
click at [814, 482] on div "Start Now" at bounding box center [784, 472] width 102 height 28
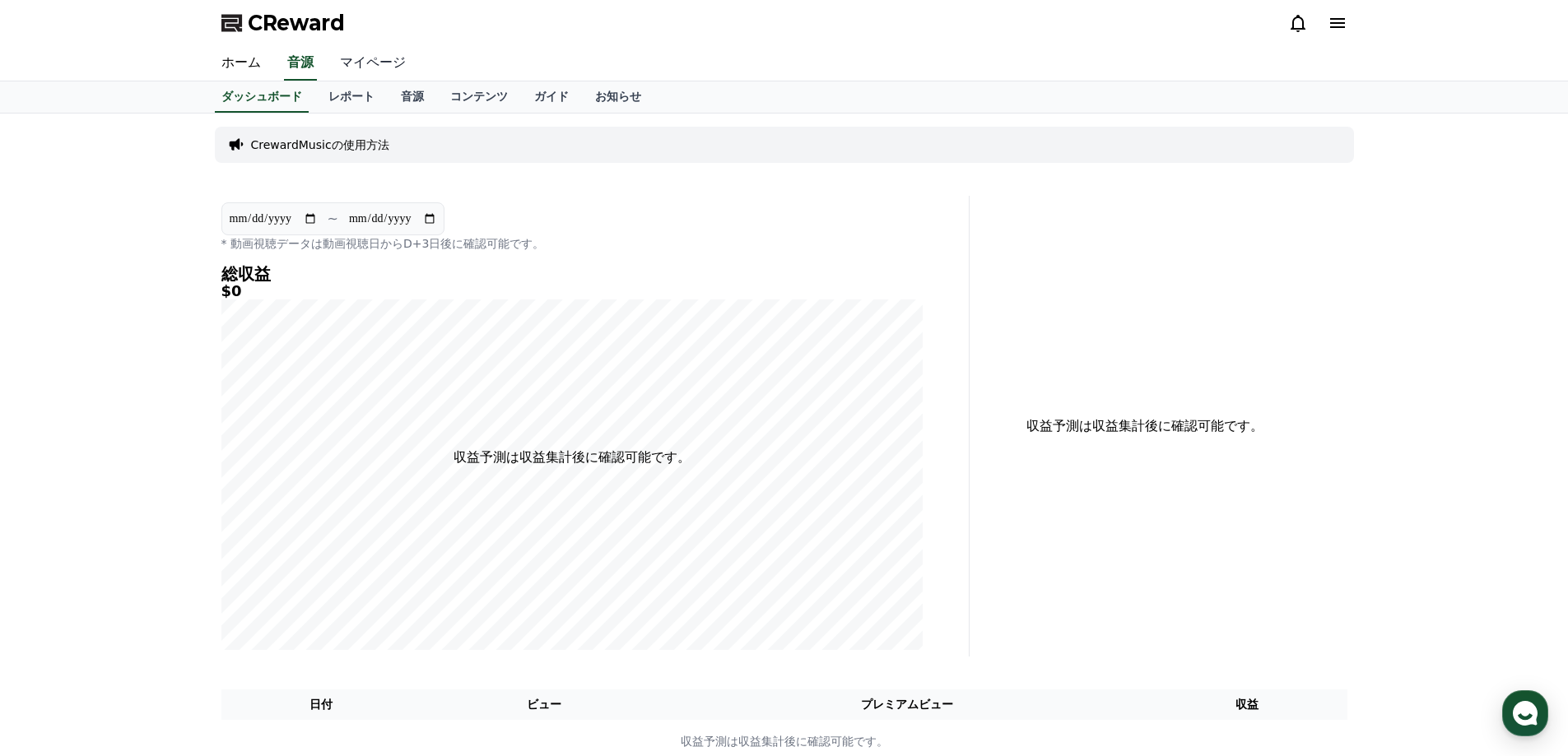
click at [358, 63] on link "マイページ" at bounding box center [372, 63] width 92 height 35
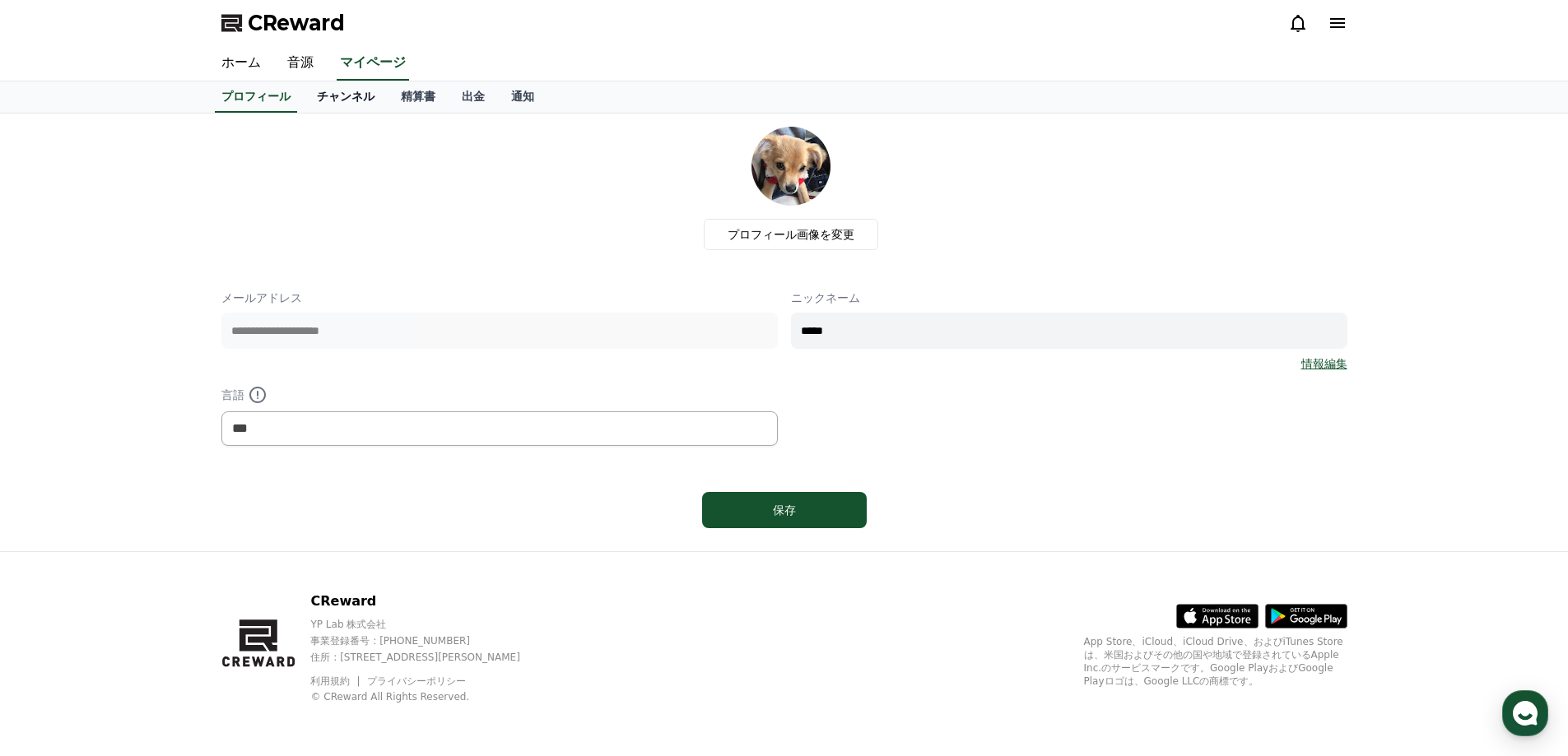
click at [323, 92] on link "チャンネル" at bounding box center [346, 97] width 84 height 31
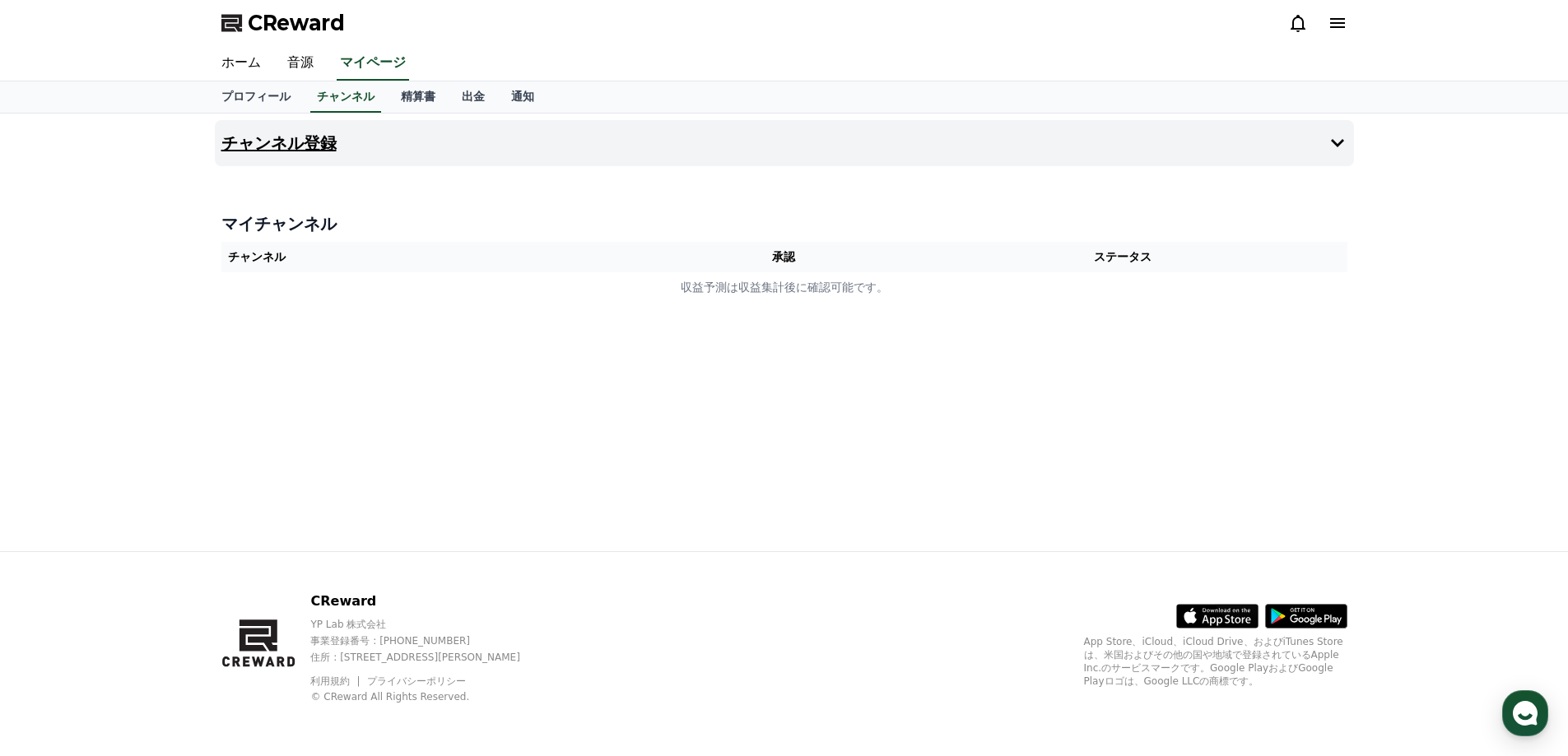
click at [279, 145] on h4 "チャンネル登録" at bounding box center [279, 143] width 115 height 18
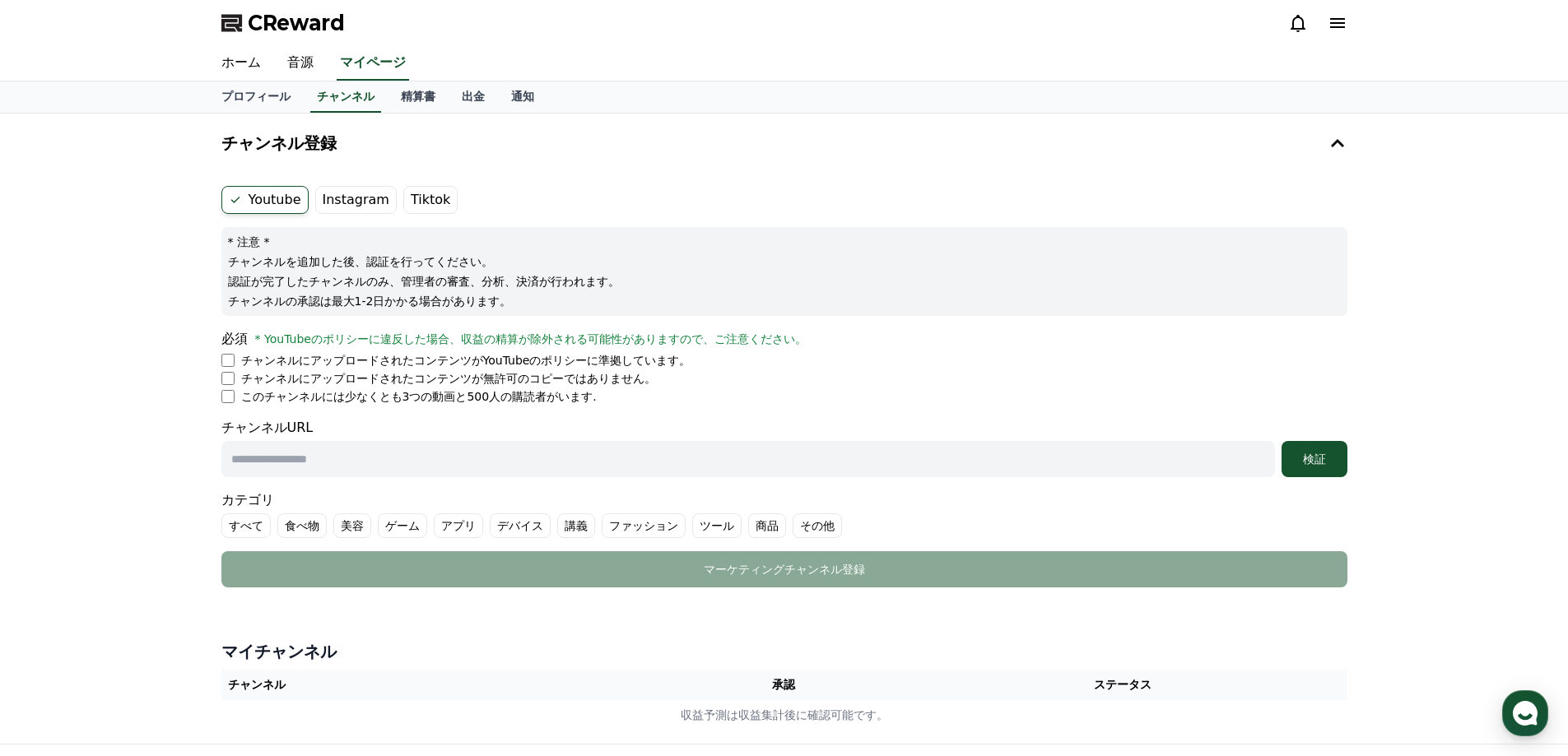
click at [245, 462] on input "text" at bounding box center [748, 459] width 1053 height 36
type input "**********"
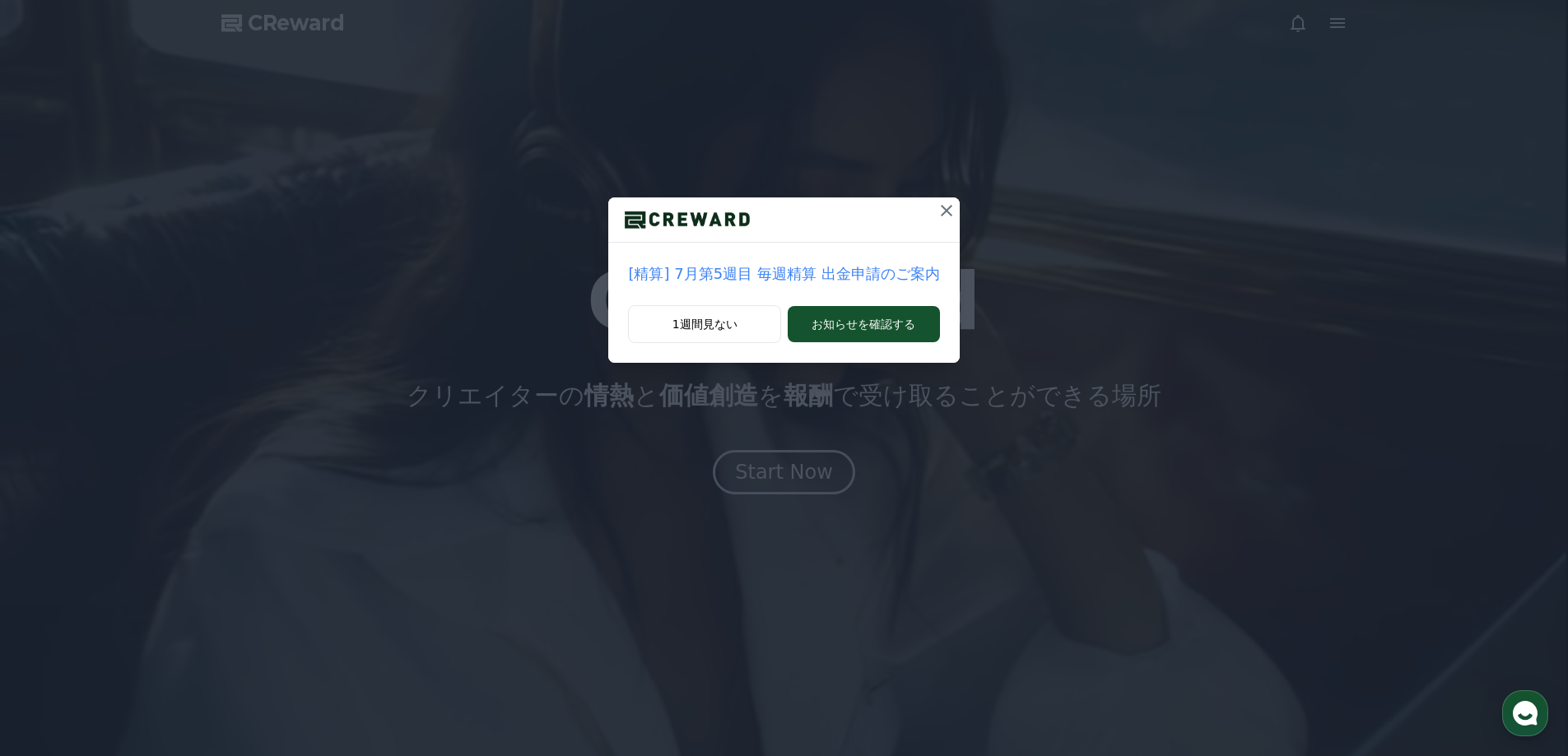
click at [941, 209] on icon at bounding box center [946, 210] width 12 height 12
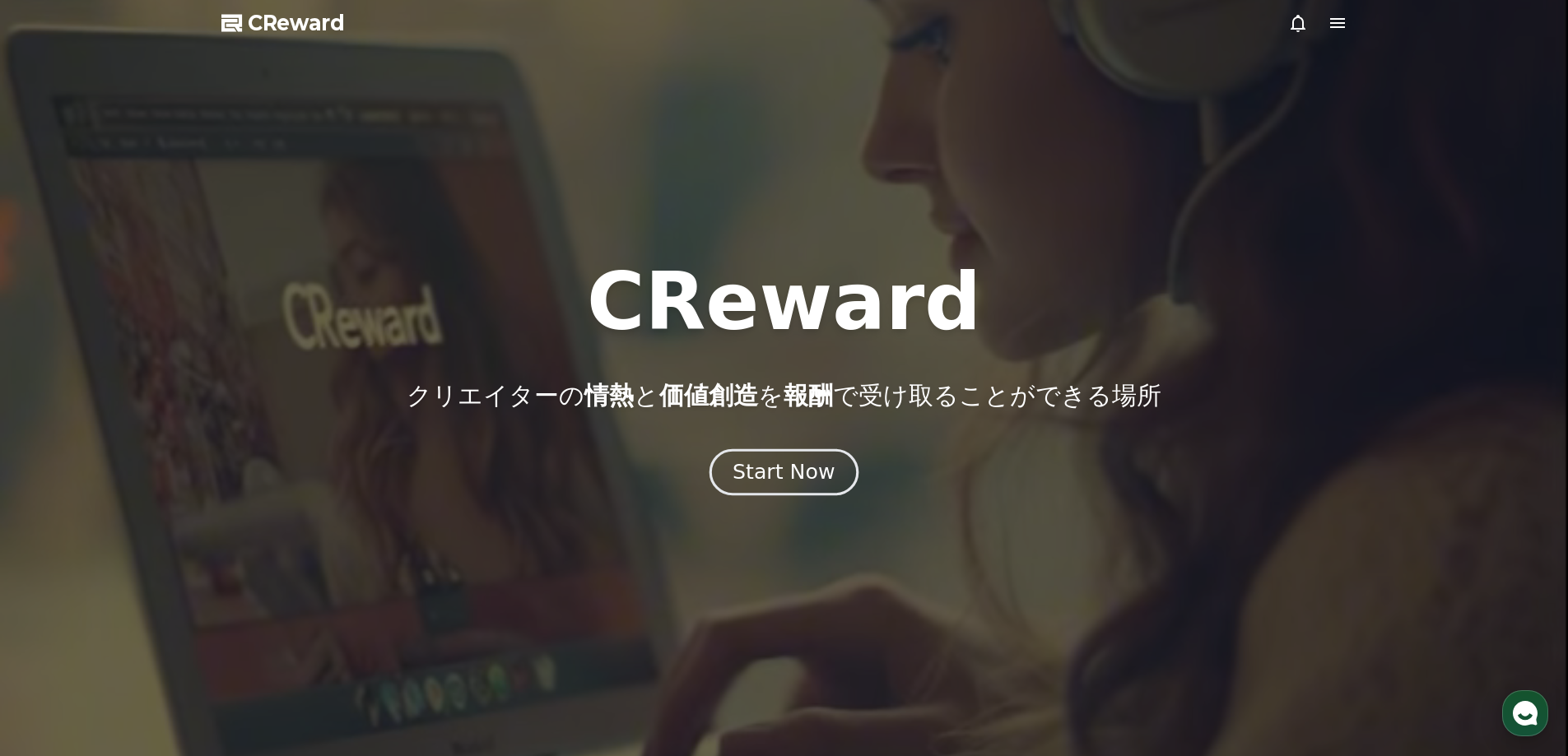
click at [792, 474] on div "Start Now" at bounding box center [784, 472] width 102 height 28
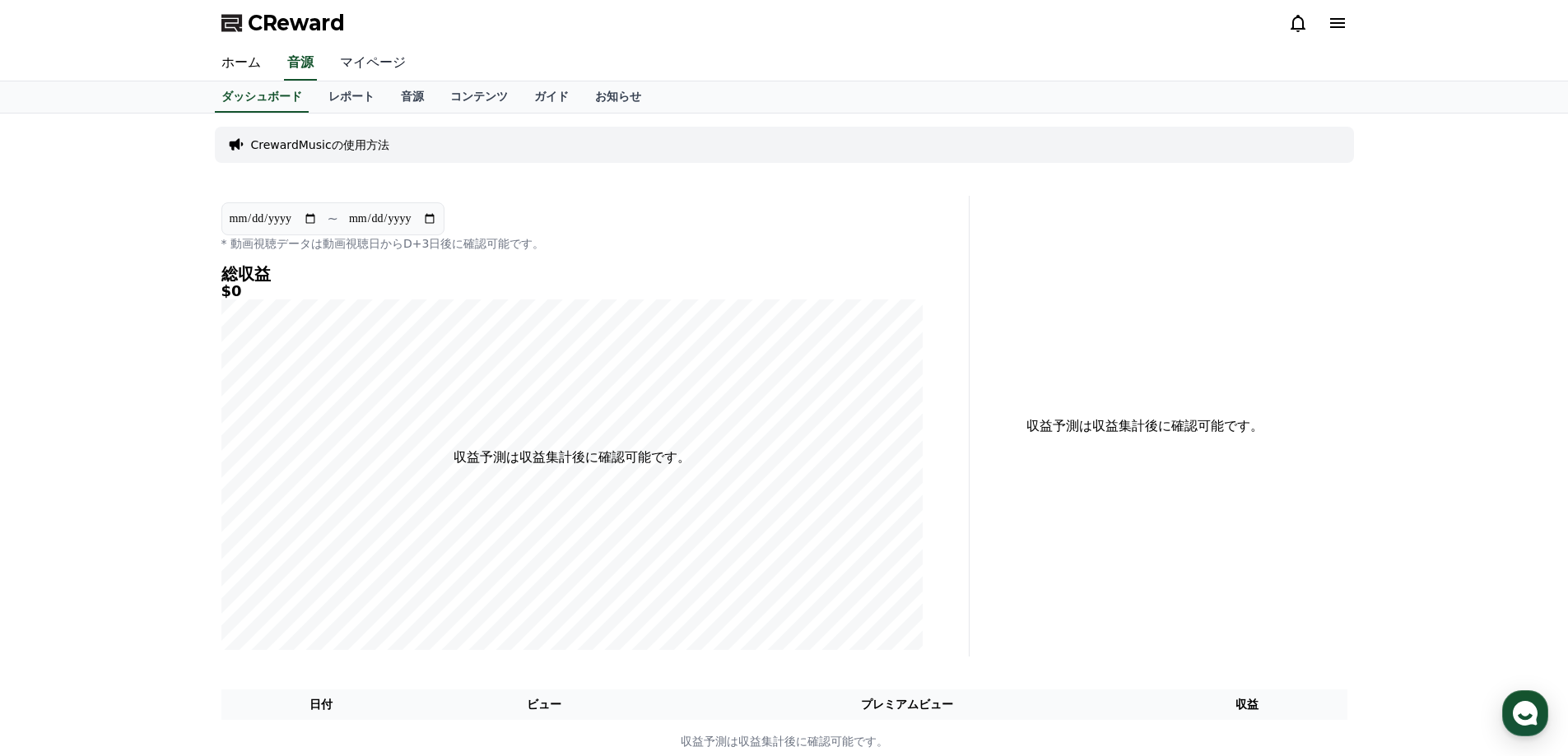
click at [348, 68] on link "マイページ" at bounding box center [372, 63] width 92 height 35
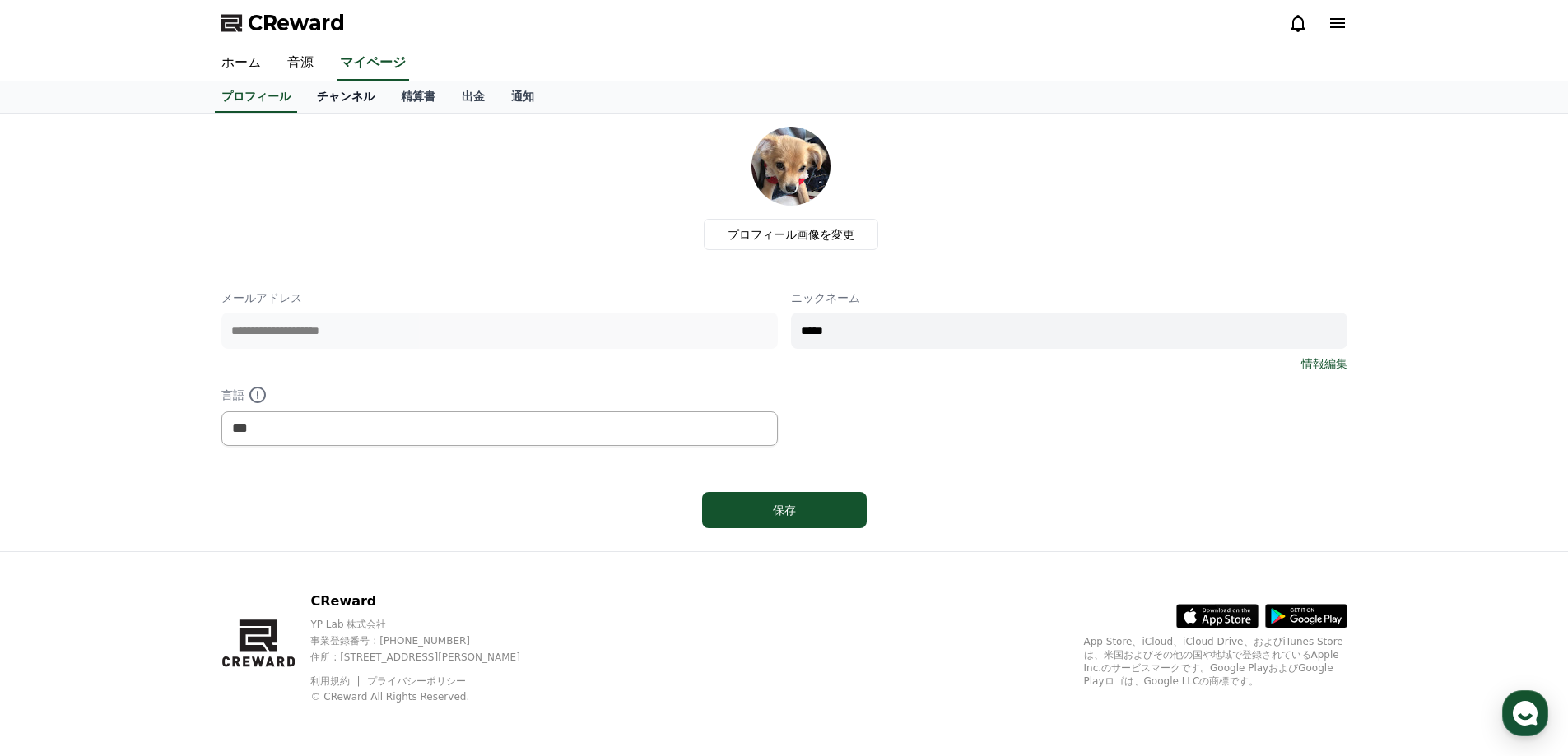
click at [318, 103] on link "チャンネル" at bounding box center [346, 97] width 84 height 31
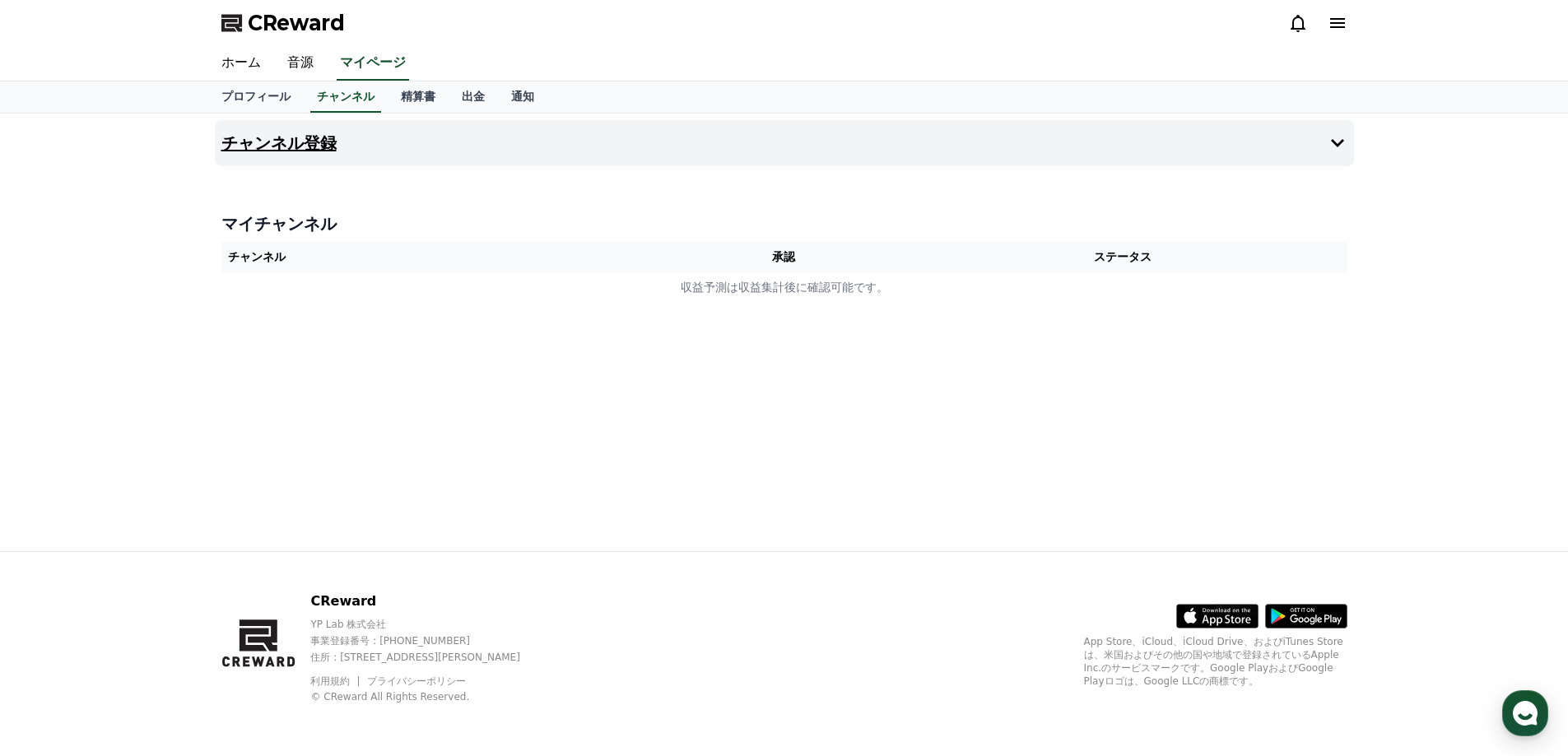
click at [292, 140] on h4 "チャンネル登録" at bounding box center [279, 143] width 115 height 18
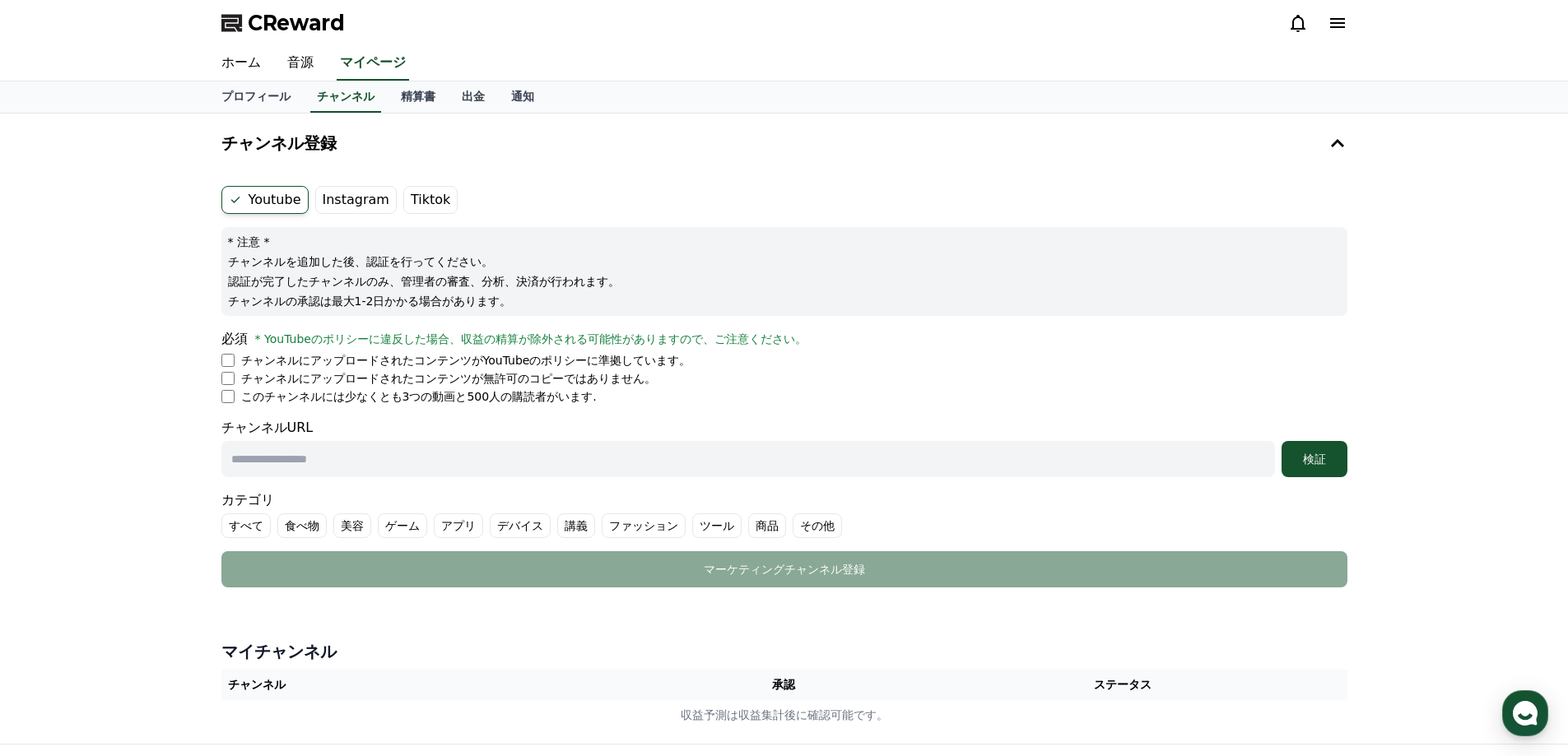
click at [417, 200] on label "Tiktok" at bounding box center [431, 199] width 55 height 28
click at [347, 210] on label "Instagram" at bounding box center [355, 199] width 82 height 28
click at [364, 200] on label "Instagram" at bounding box center [355, 199] width 82 height 28
click at [498, 97] on link "通知" at bounding box center [522, 97] width 49 height 31
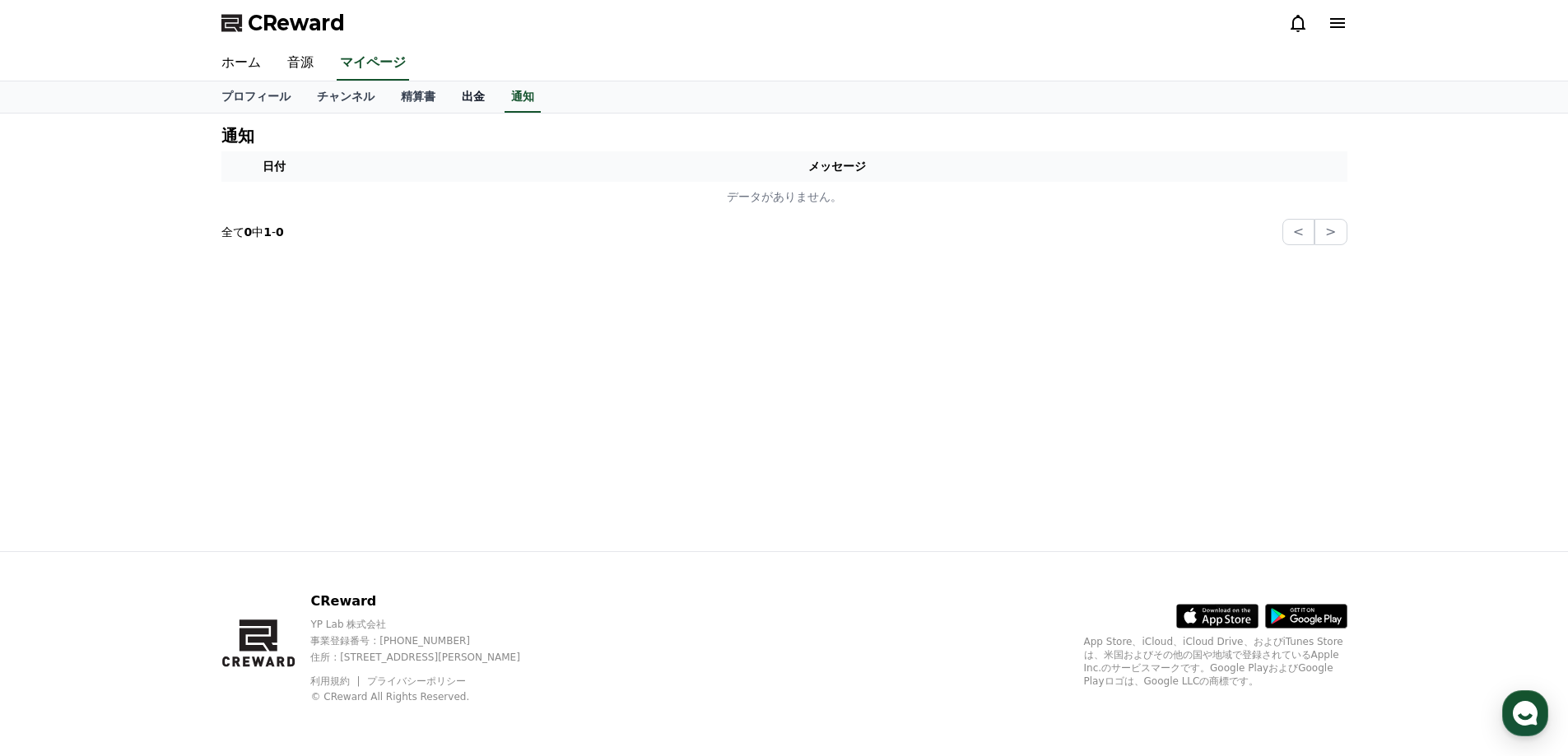
click at [449, 102] on link "出金" at bounding box center [473, 97] width 49 height 31
click at [388, 100] on link "精算書" at bounding box center [418, 97] width 61 height 31
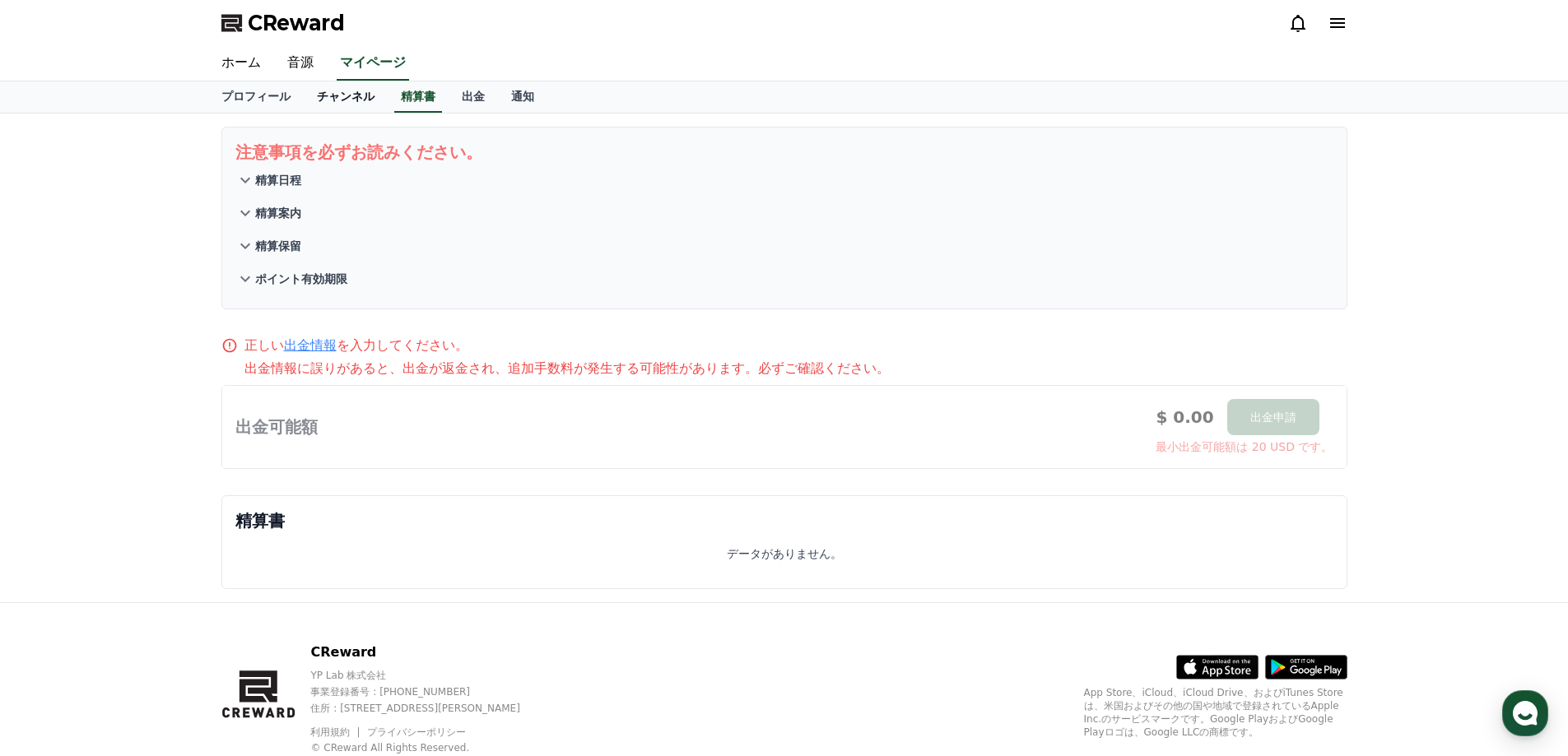
click at [324, 99] on link "チャンネル" at bounding box center [346, 97] width 84 height 31
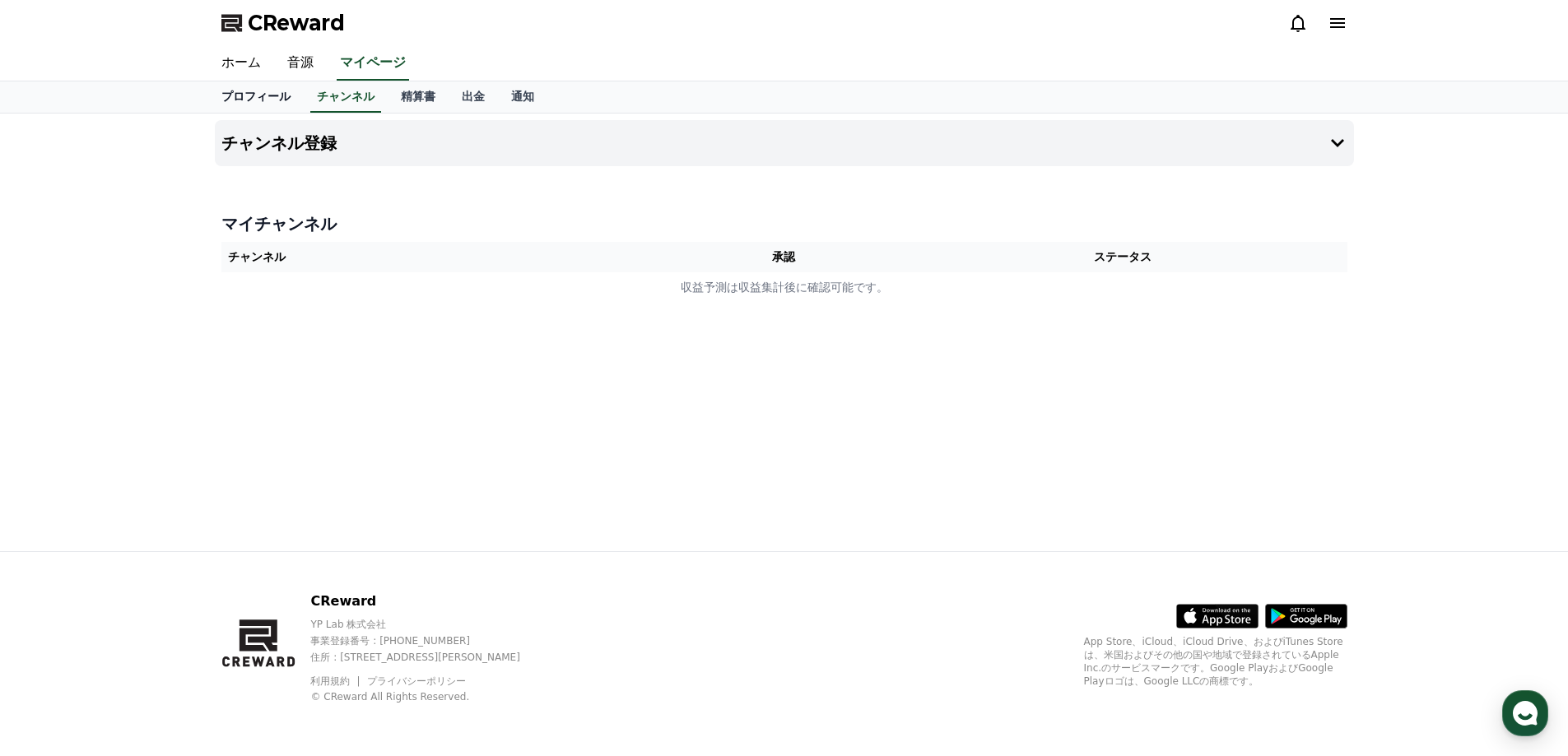
click at [235, 100] on link "プロフィール" at bounding box center [256, 97] width 95 height 31
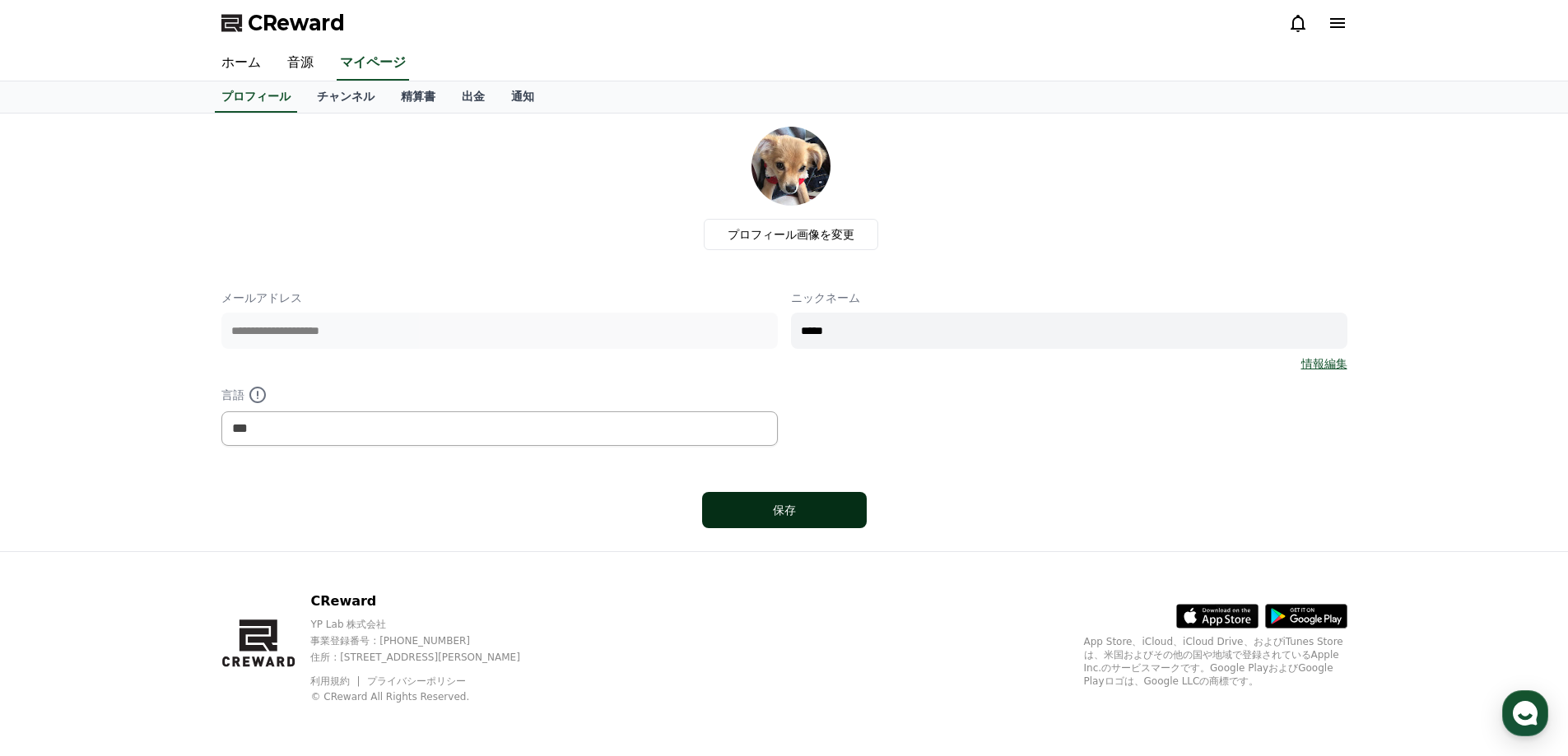
click at [811, 510] on div "保存" at bounding box center [784, 510] width 99 height 16
click at [498, 95] on link "通知" at bounding box center [522, 97] width 49 height 31
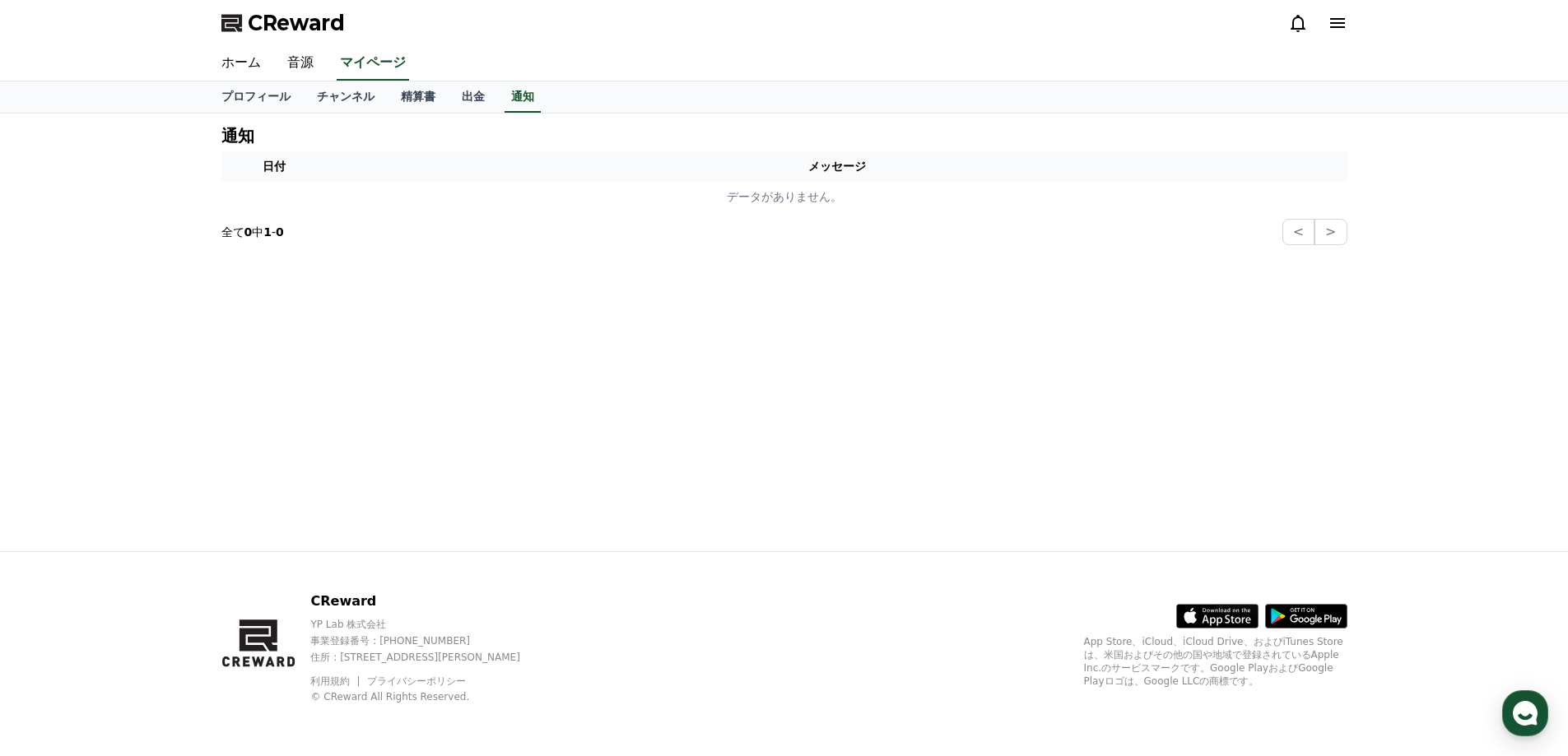
click at [1339, 20] on icon at bounding box center [1337, 22] width 15 height 10
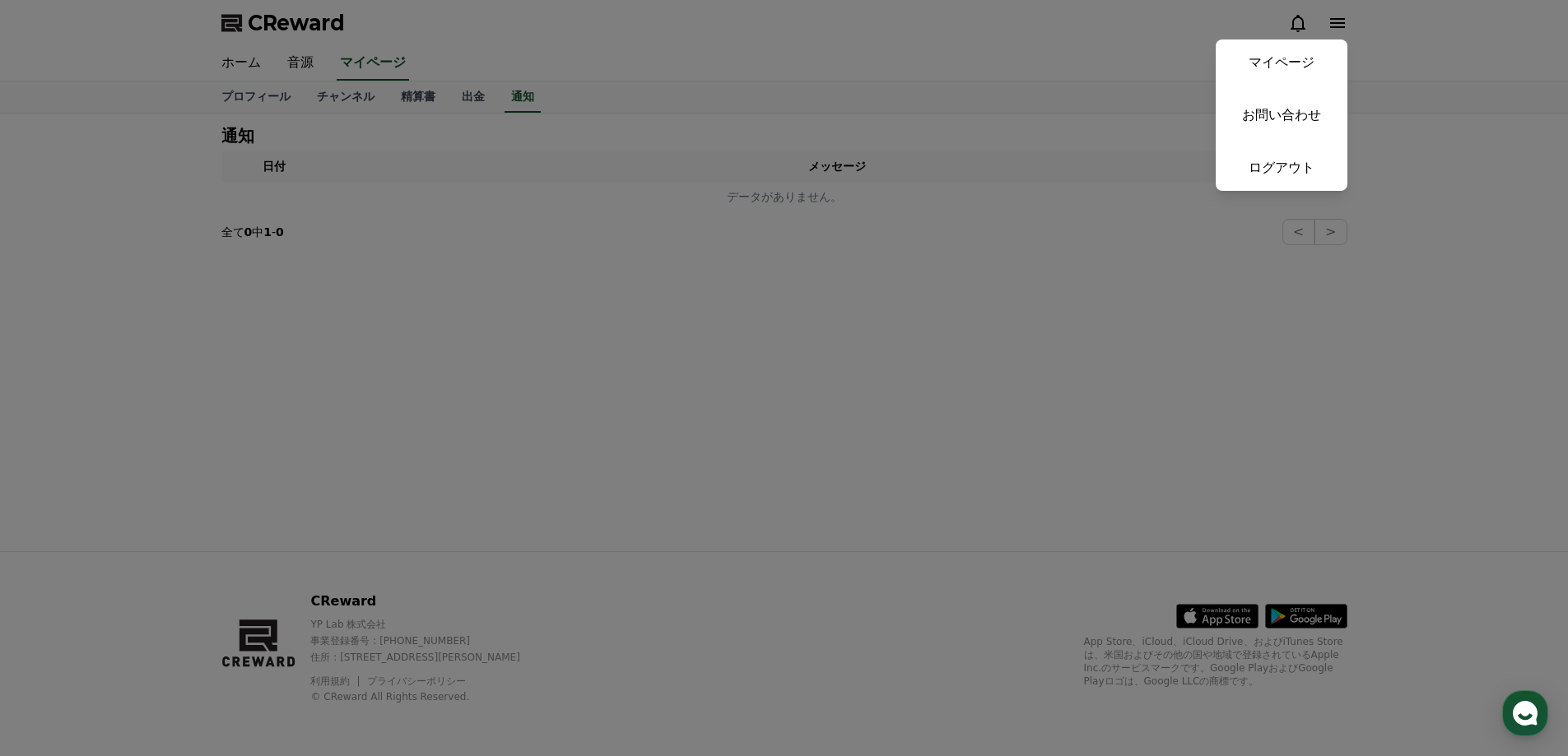
click at [1026, 175] on button "close" at bounding box center [784, 378] width 1568 height 756
